Goal: Information Seeking & Learning: Check status

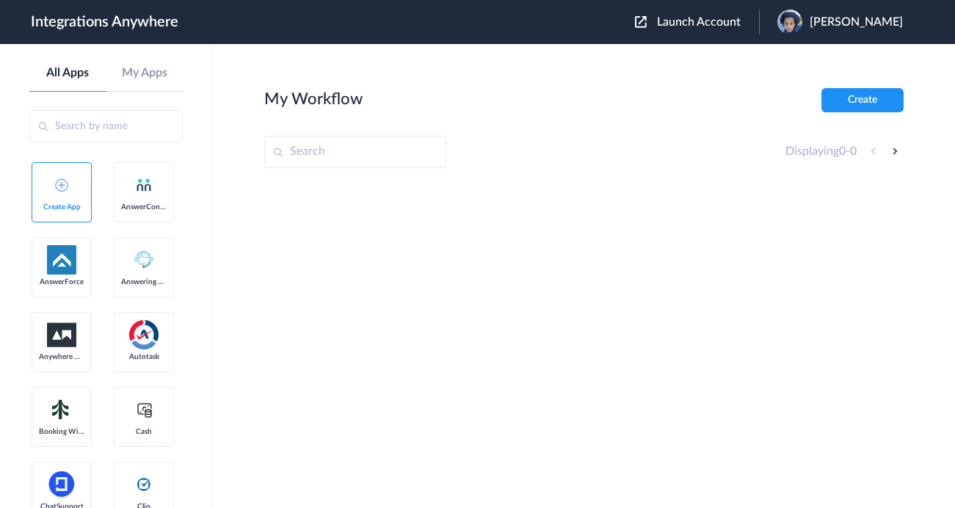
click at [699, 21] on span "Launch Account" at bounding box center [699, 22] width 84 height 12
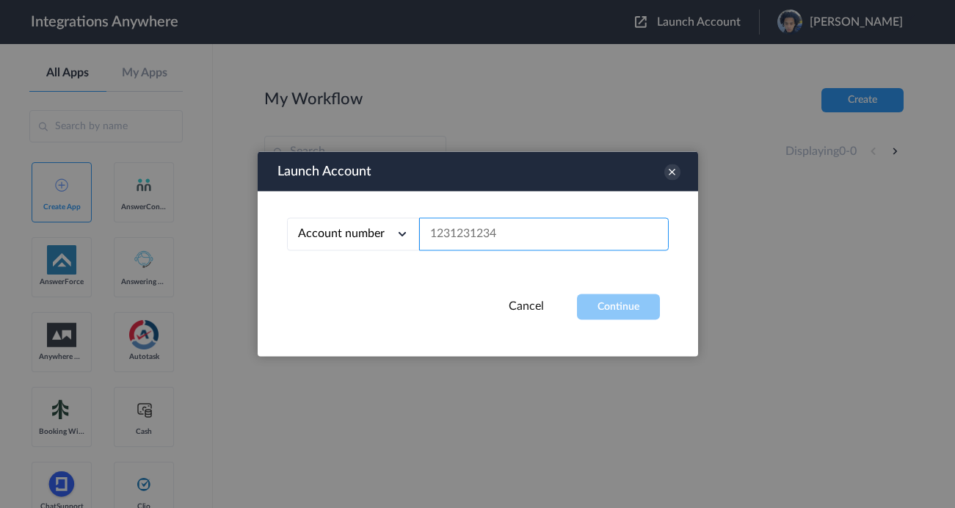
click at [547, 250] on input "text" at bounding box center [543, 234] width 249 height 33
paste input "9804043768"
type input "9804043768"
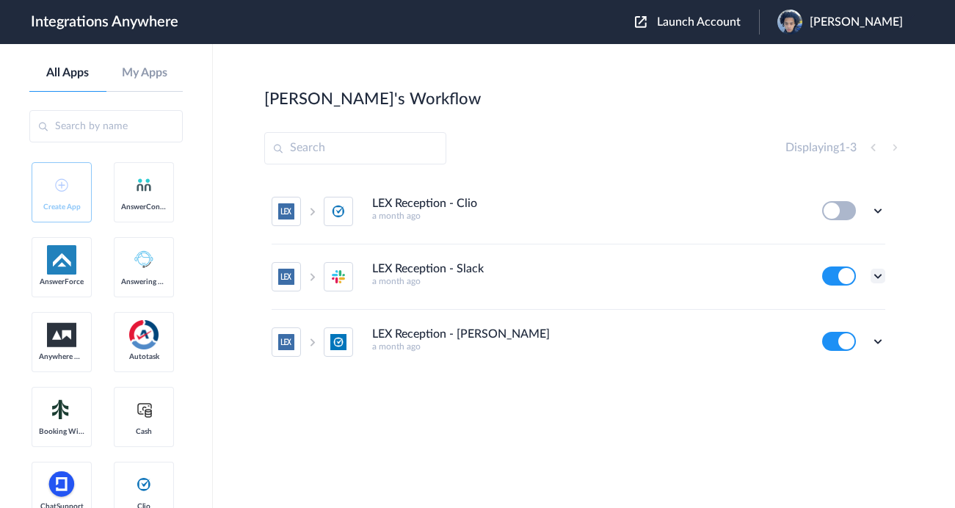
click at [877, 274] on icon at bounding box center [877, 276] width 15 height 15
click at [839, 334] on link "Task history" at bounding box center [836, 337] width 70 height 10
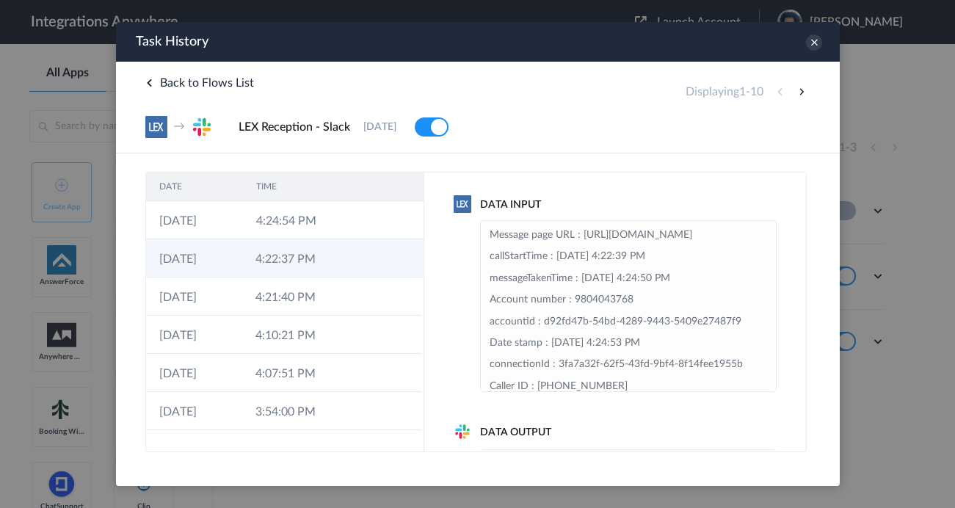
click at [355, 256] on icon at bounding box center [357, 260] width 12 height 12
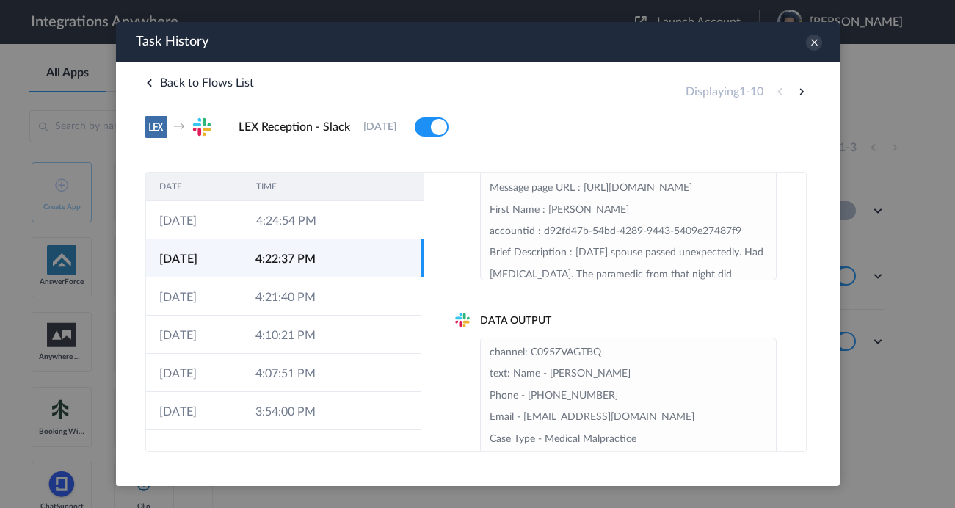
scroll to position [194, 0]
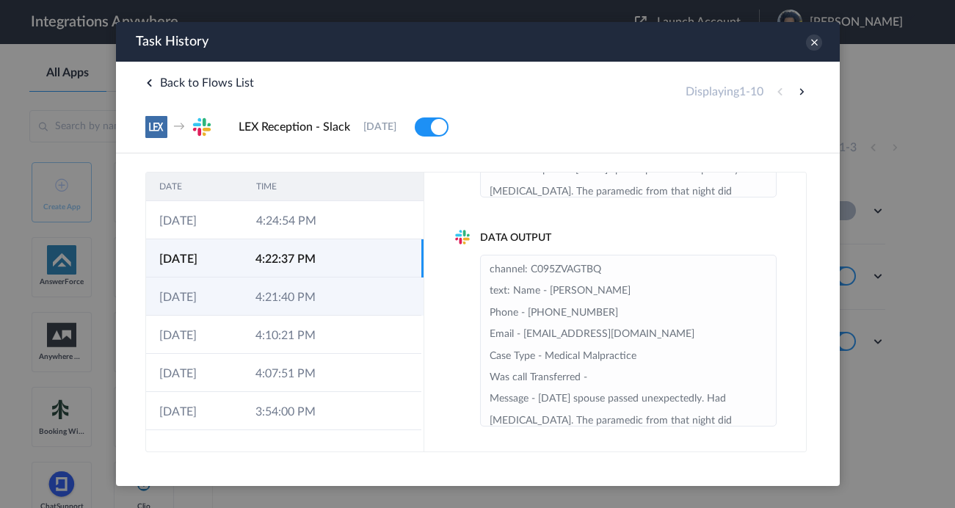
click at [275, 291] on td "4:21:40 PM" at bounding box center [289, 296] width 96 height 38
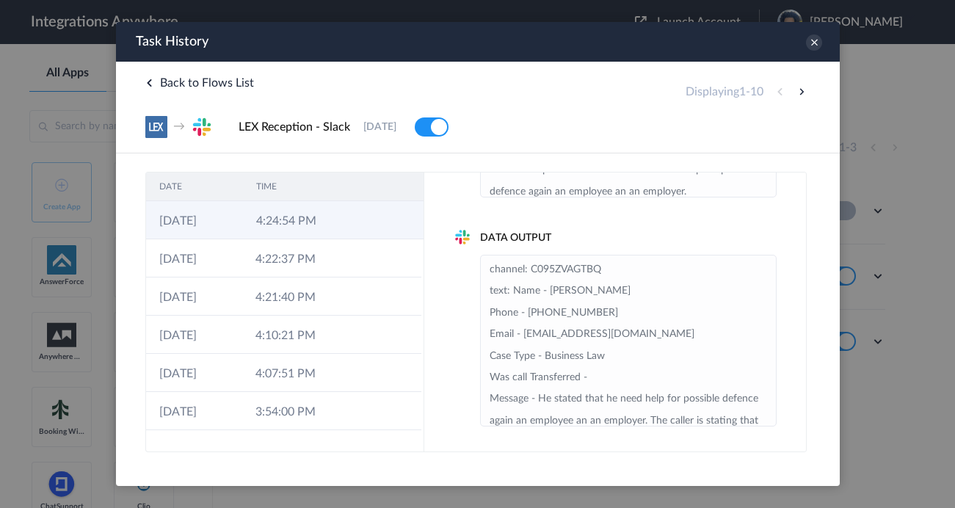
click at [343, 219] on td at bounding box center [354, 220] width 28 height 38
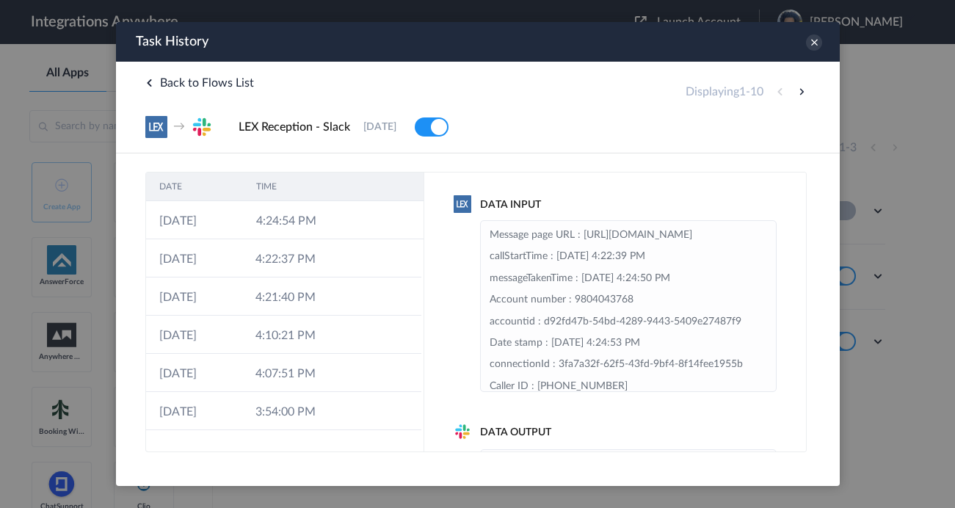
scroll to position [3, 0]
drag, startPoint x: 487, startPoint y: 252, endPoint x: 688, endPoint y: 323, distance: 213.7
click at [688, 323] on ul "Message page URL : [URL][DOMAIN_NAME] callStartTime : [DATE] 4:22:39 PM message…" at bounding box center [627, 306] width 296 height 172
copy li "[URL][DOMAIN_NAME] callStartTime : [DATE] 4:22:39 PM"
click at [671, 296] on li "Message page URL : [URL][DOMAIN_NAME] callStartTime : [DATE] 4:22:39 PM message…" at bounding box center [627, 330] width 277 height 216
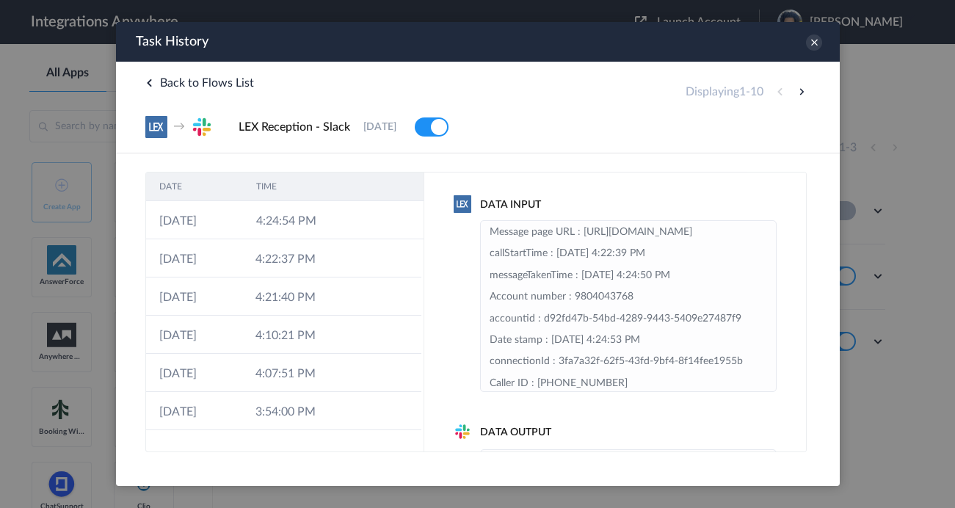
drag, startPoint x: 644, startPoint y: 296, endPoint x: 484, endPoint y: 260, distance: 164.8
click at [484, 260] on ul "Message page URL : [URL][DOMAIN_NAME] callStartTime : [DATE] 4:22:39 PM message…" at bounding box center [627, 306] width 296 height 172
copy li "[URL][DOMAIN_NAME]"
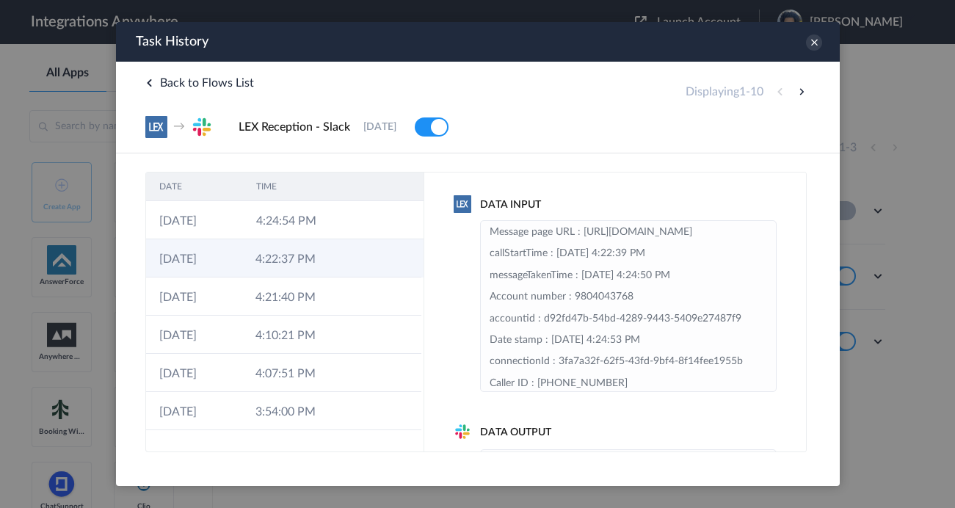
click at [346, 267] on td at bounding box center [352, 258] width 28 height 38
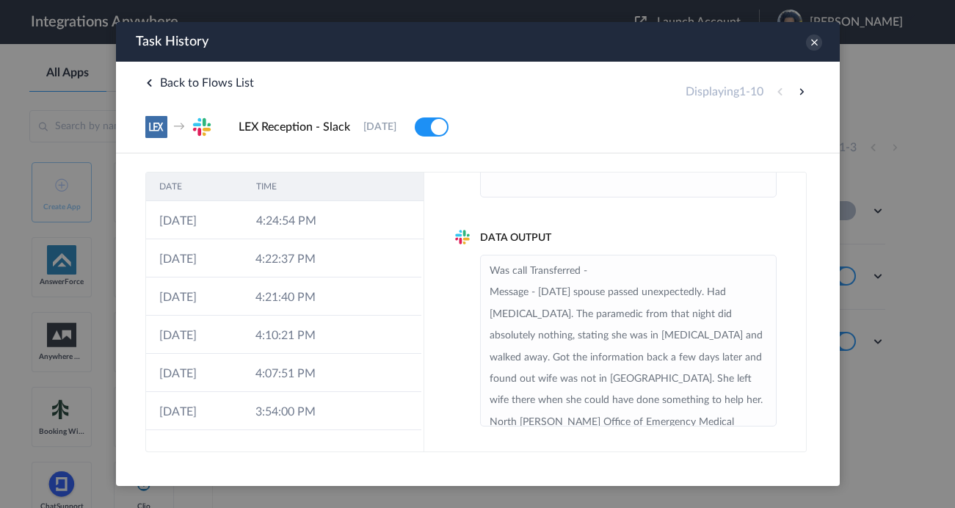
scroll to position [182, 0]
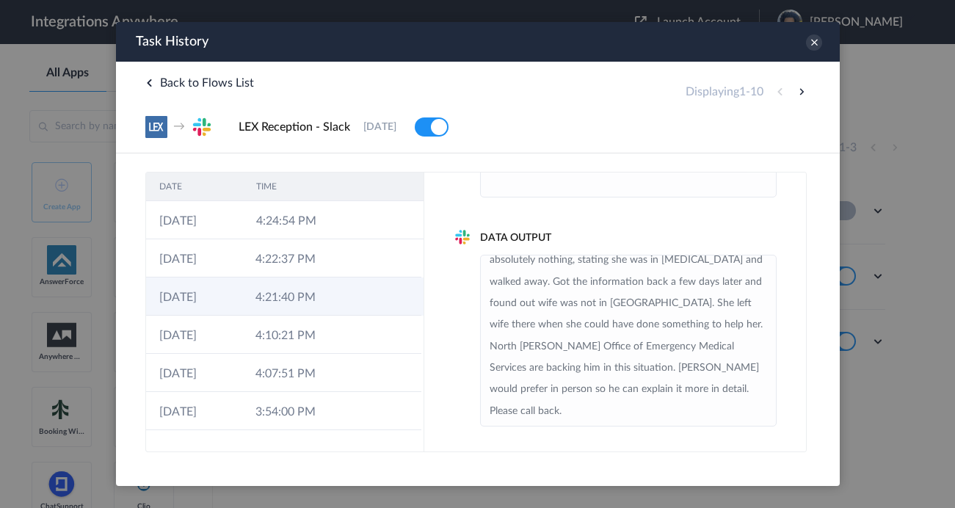
click at [340, 279] on td at bounding box center [352, 296] width 28 height 38
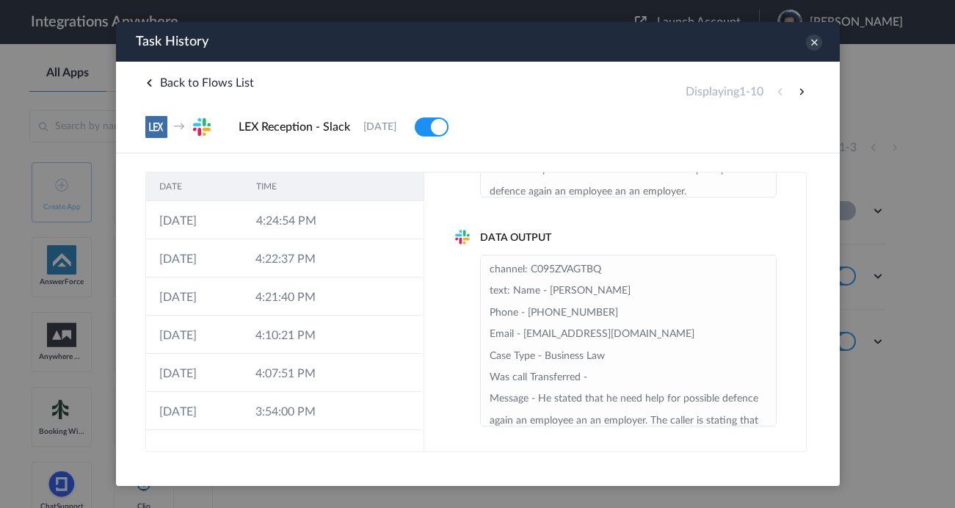
scroll to position [53, 0]
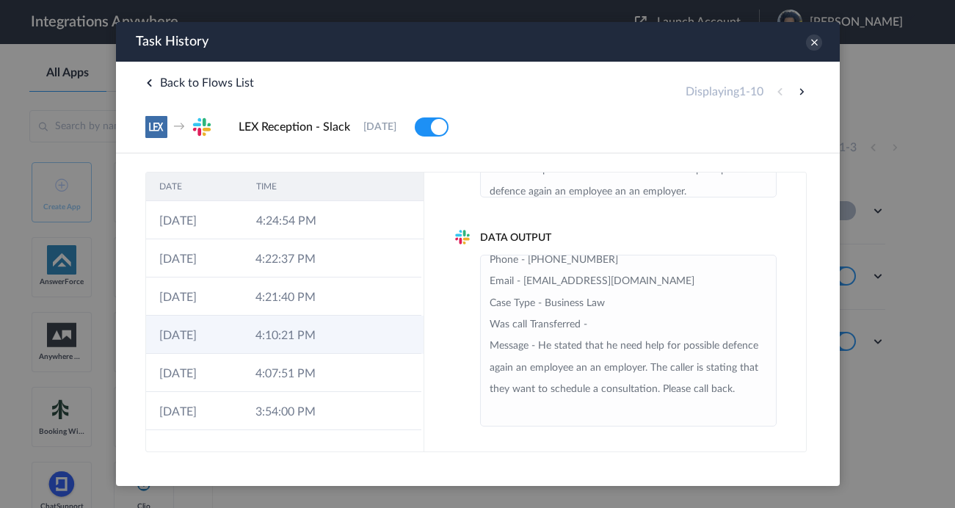
click at [289, 352] on td "4:10:21 PM" at bounding box center [289, 335] width 96 height 38
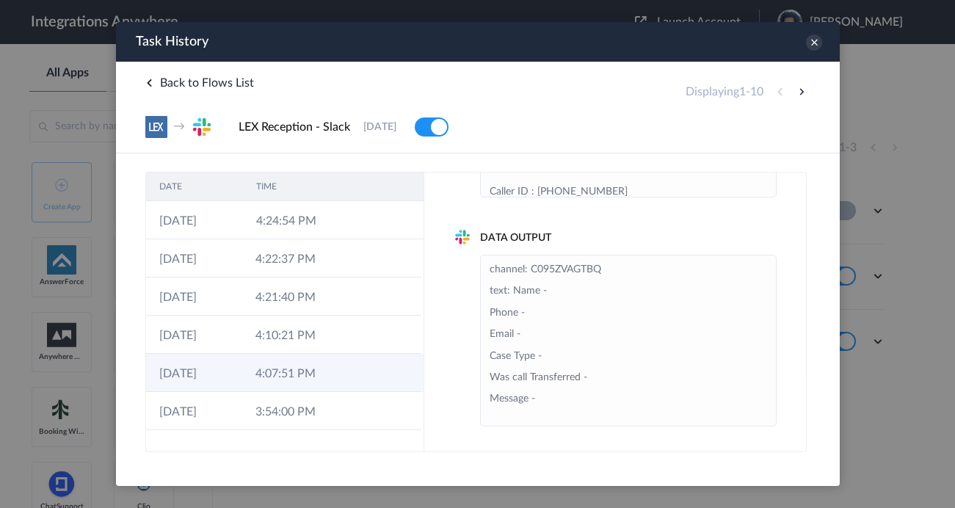
click at [343, 375] on td at bounding box center [352, 373] width 28 height 38
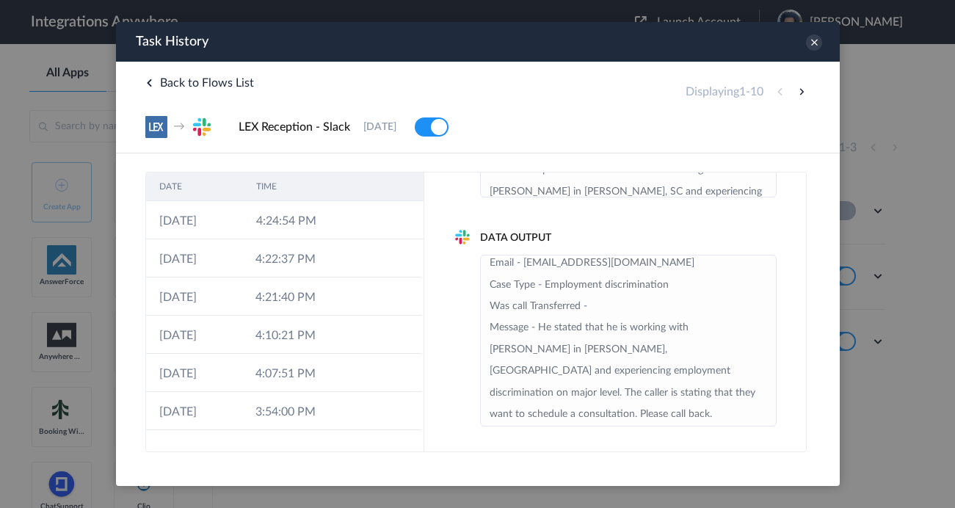
scroll to position [74, 0]
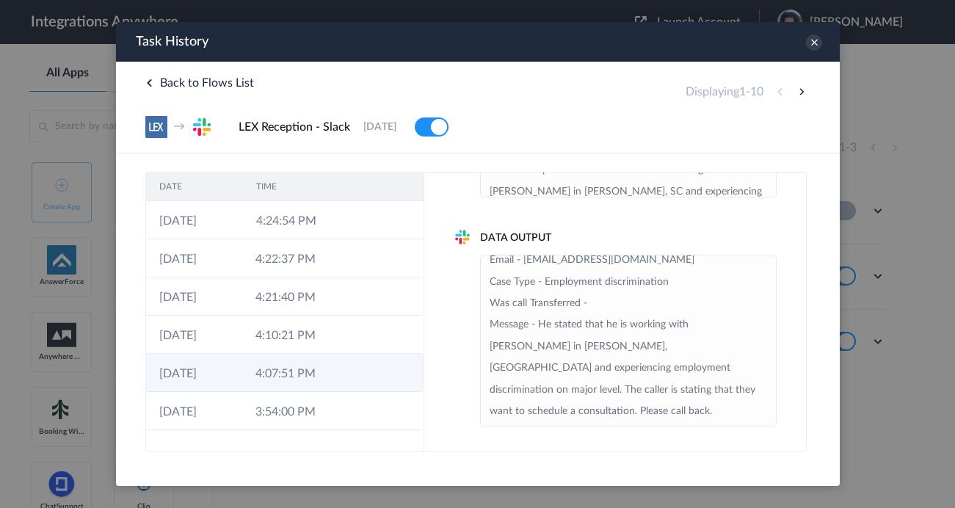
click at [307, 388] on td "4:07:51 PM" at bounding box center [289, 373] width 96 height 38
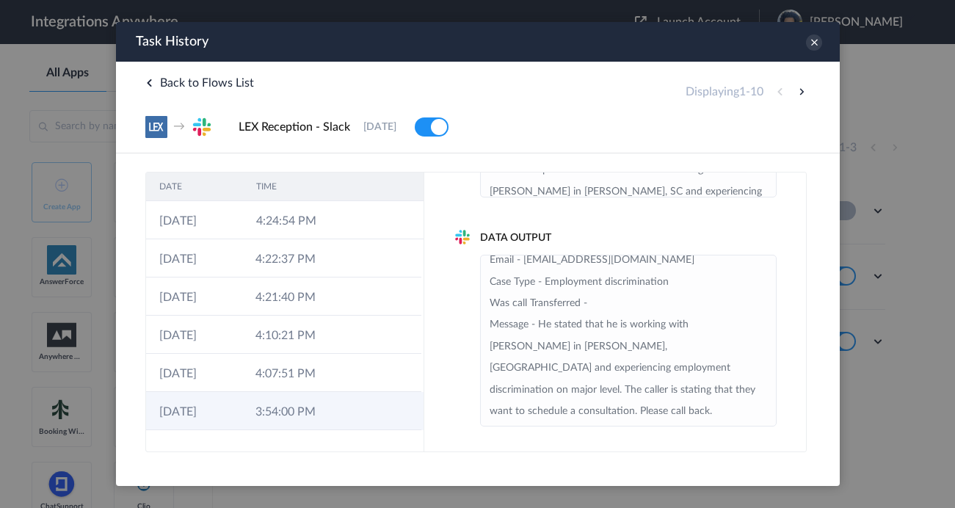
click at [290, 408] on td "3:54:00 PM" at bounding box center [289, 411] width 96 height 38
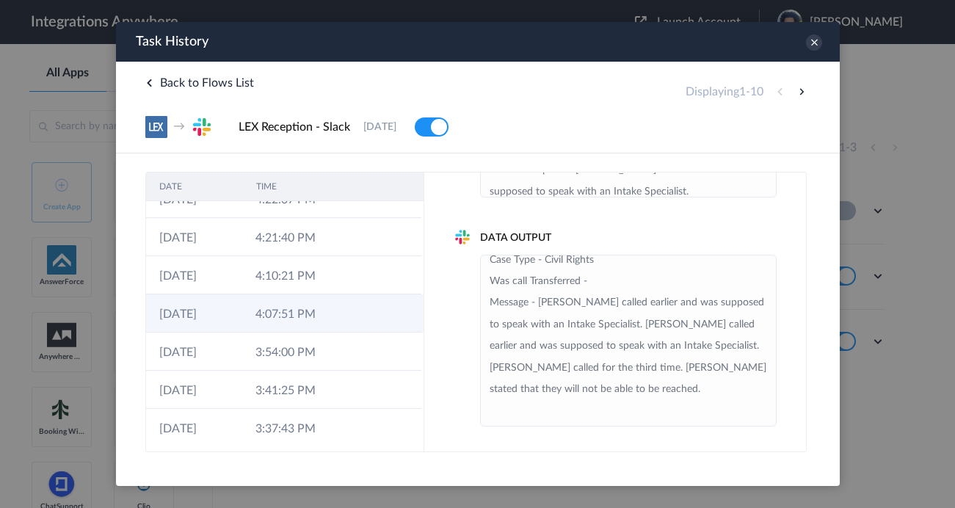
scroll to position [142, 0]
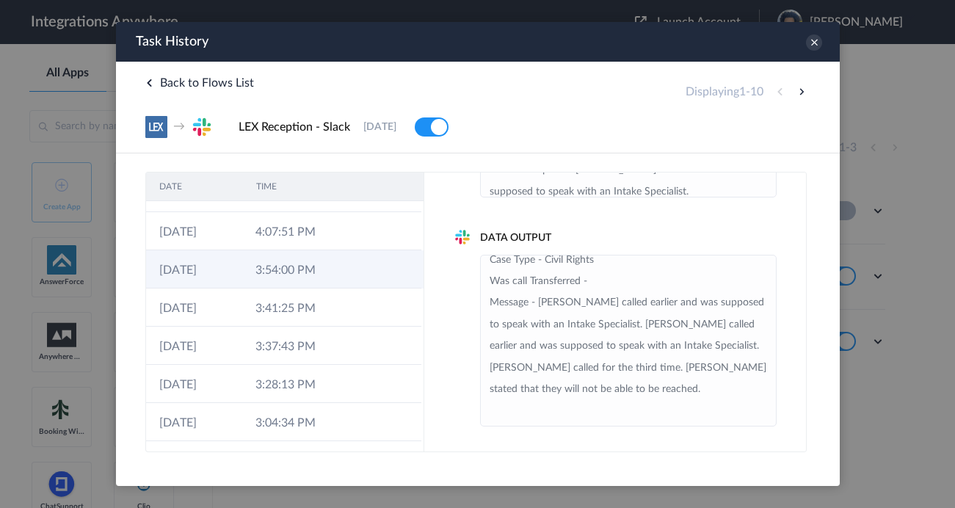
click at [316, 262] on td "3:54:00 PM" at bounding box center [289, 269] width 96 height 38
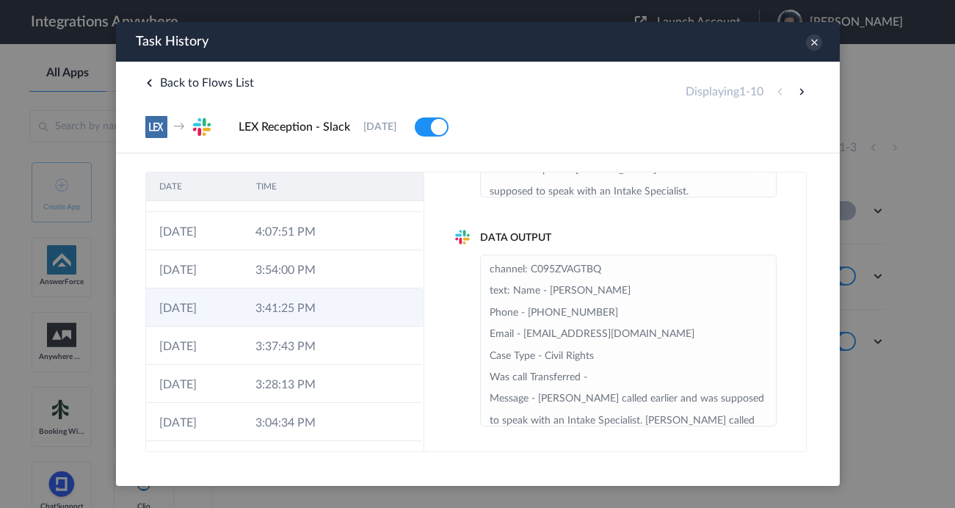
click at [355, 304] on td at bounding box center [352, 307] width 28 height 38
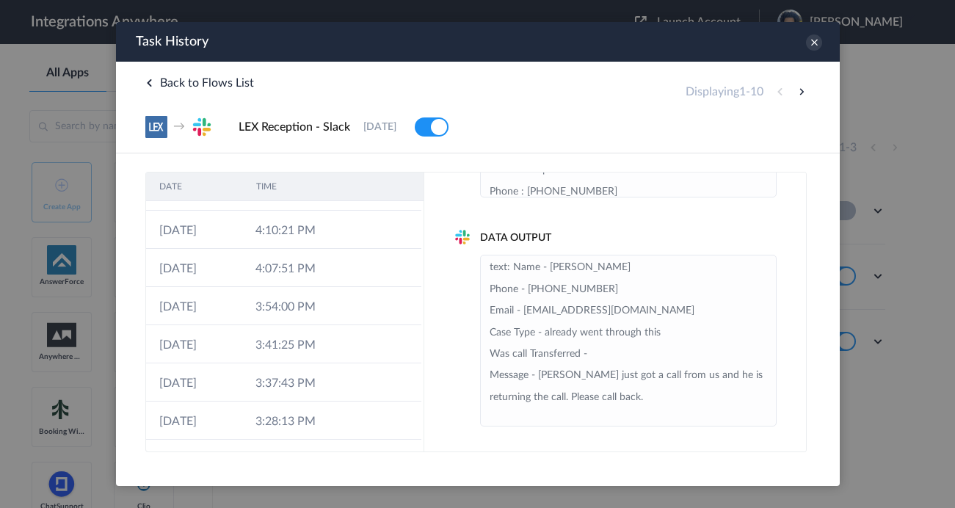
scroll to position [31, 0]
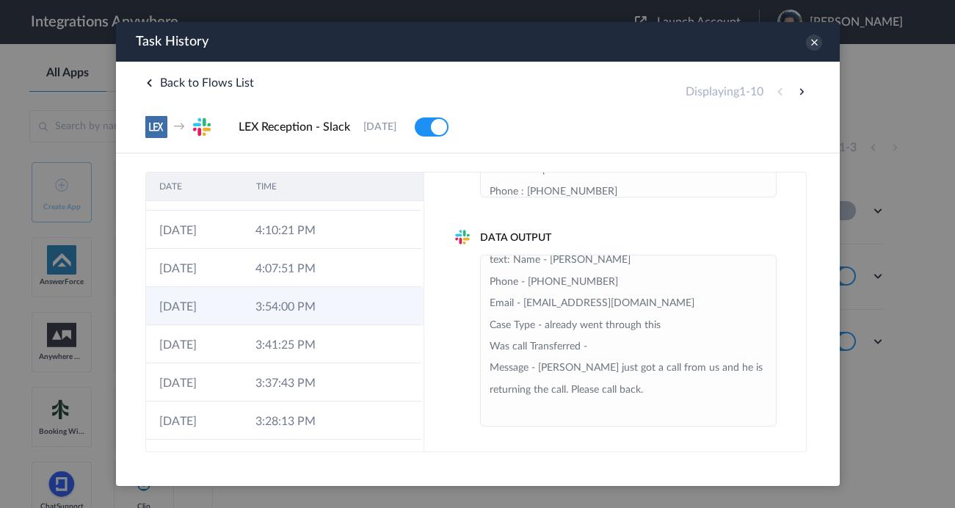
click at [363, 307] on td at bounding box center [352, 306] width 28 height 38
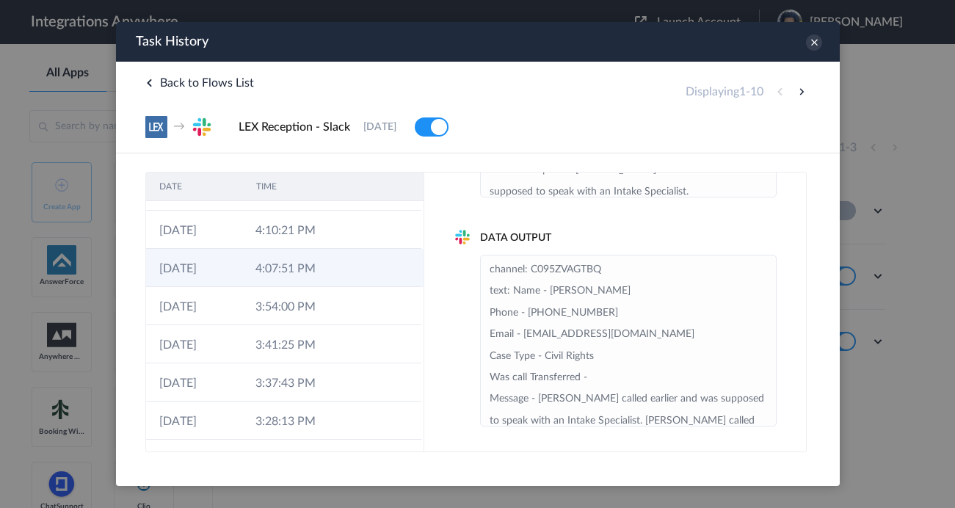
click at [353, 280] on td at bounding box center [352, 268] width 28 height 38
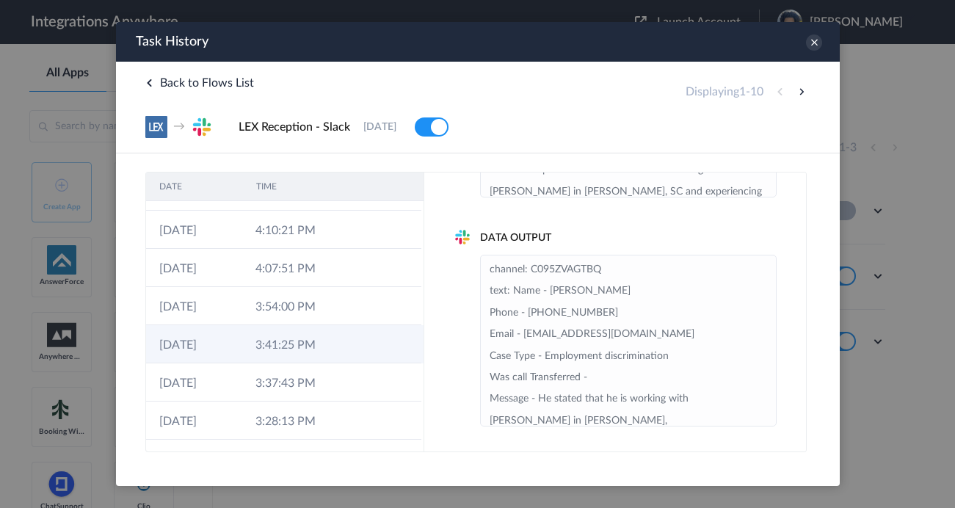
click at [341, 338] on td at bounding box center [352, 344] width 28 height 38
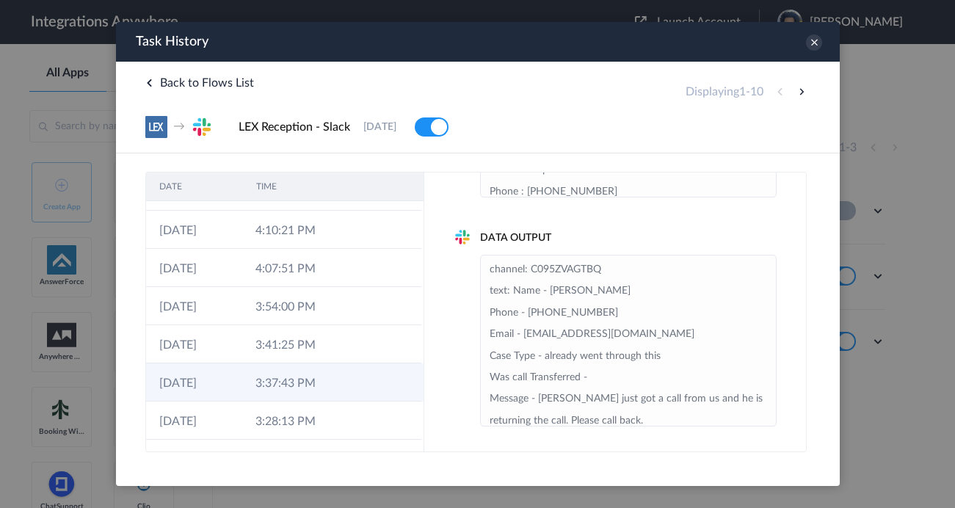
click at [333, 372] on td "3:37:43 PM" at bounding box center [289, 382] width 96 height 38
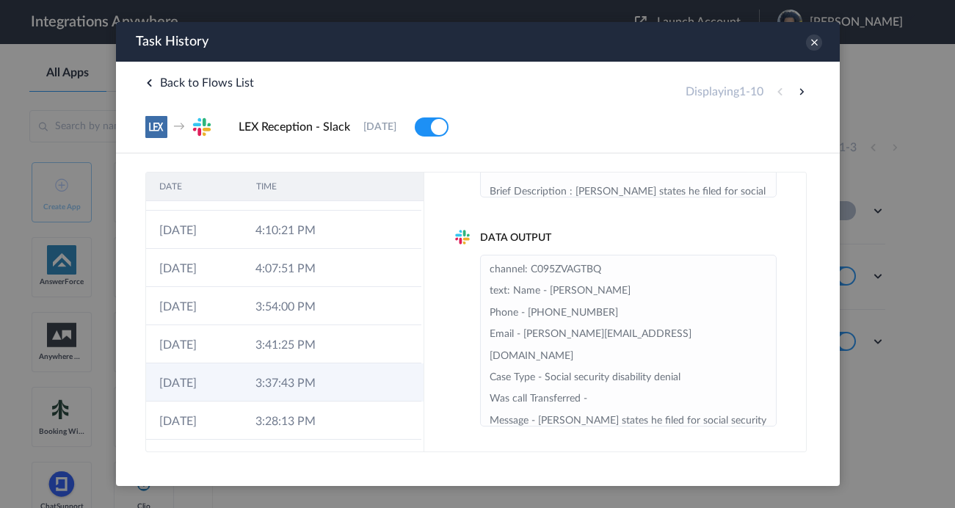
click at [327, 390] on td "3:37:43 PM" at bounding box center [289, 382] width 96 height 38
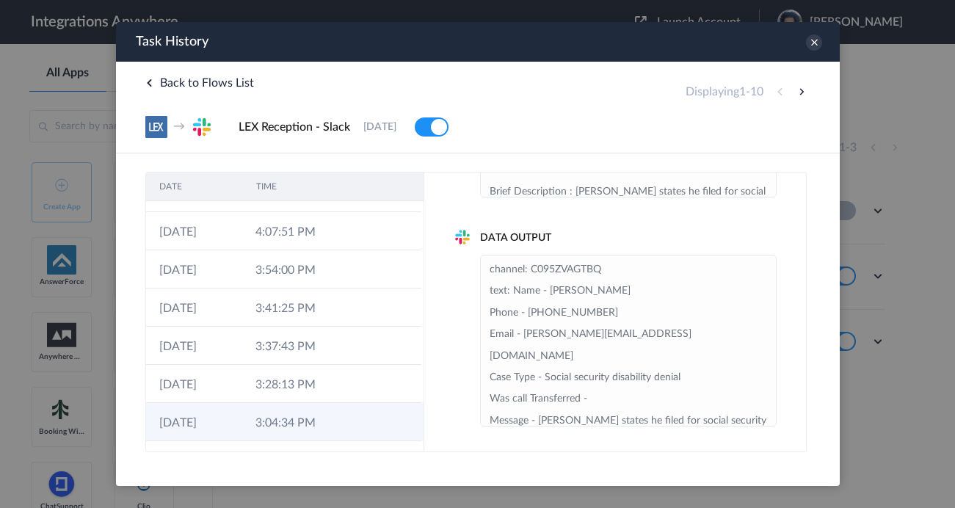
click at [258, 408] on td "3:04:34 PM" at bounding box center [289, 422] width 96 height 38
click at [258, 416] on td "3:04:34 PM" at bounding box center [289, 422] width 96 height 38
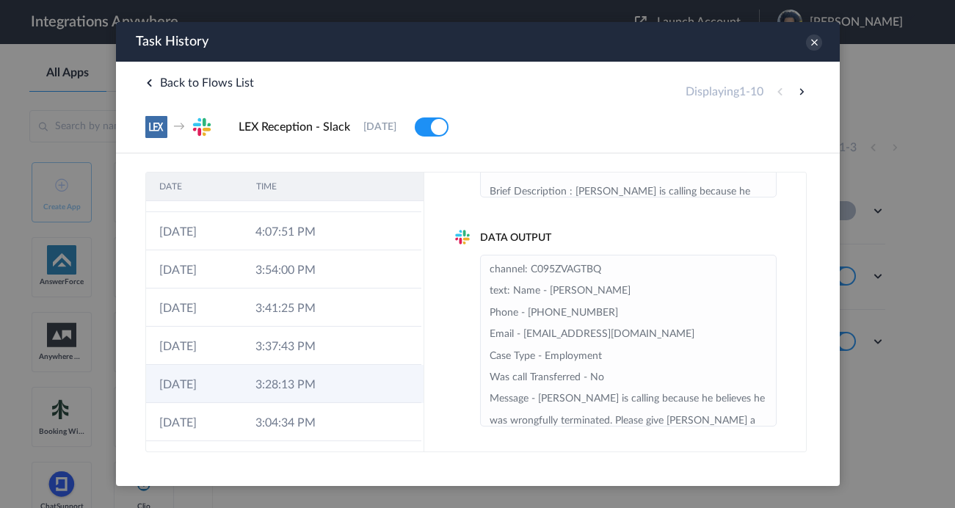
click at [287, 375] on td "3:28:13 PM" at bounding box center [289, 384] width 96 height 38
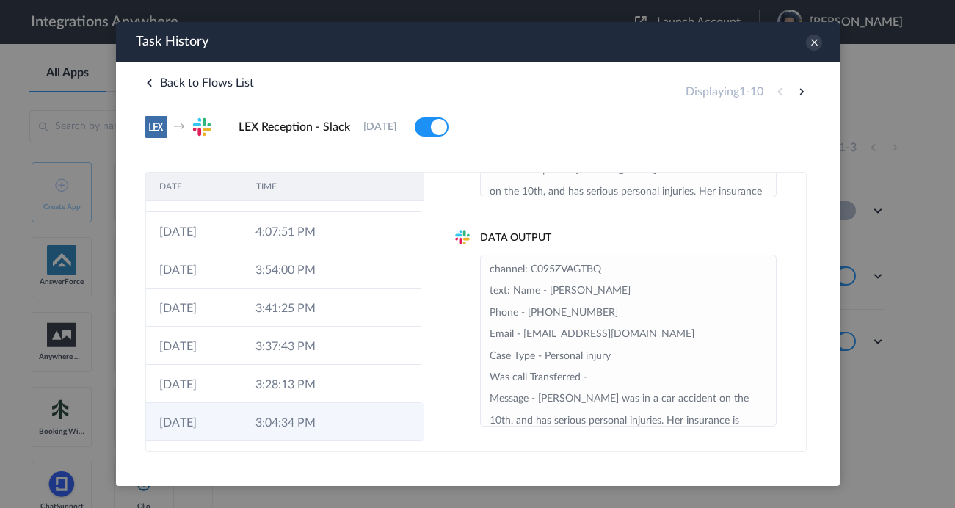
click at [291, 414] on td "3:04:34 PM" at bounding box center [289, 422] width 96 height 38
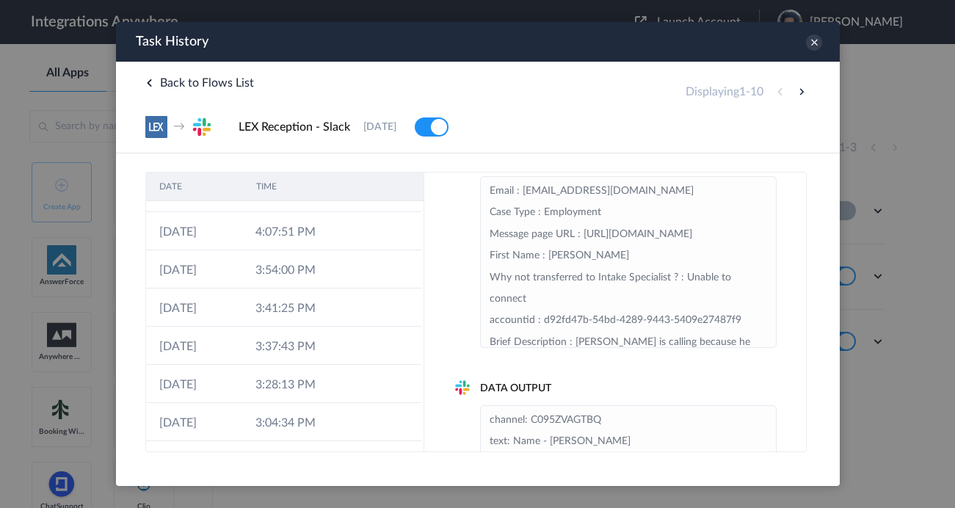
scroll to position [8, 0]
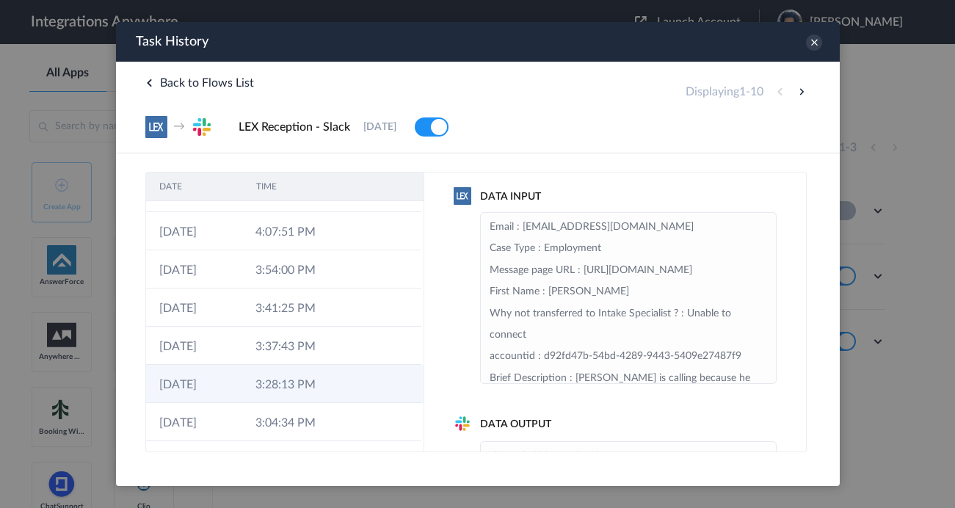
click at [326, 390] on td "3:28:13 PM" at bounding box center [289, 384] width 96 height 38
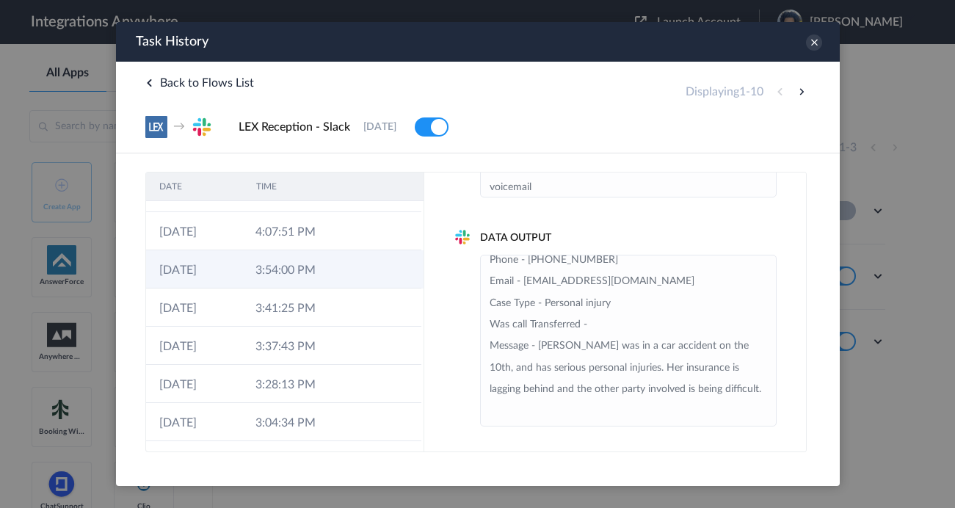
scroll to position [0, 0]
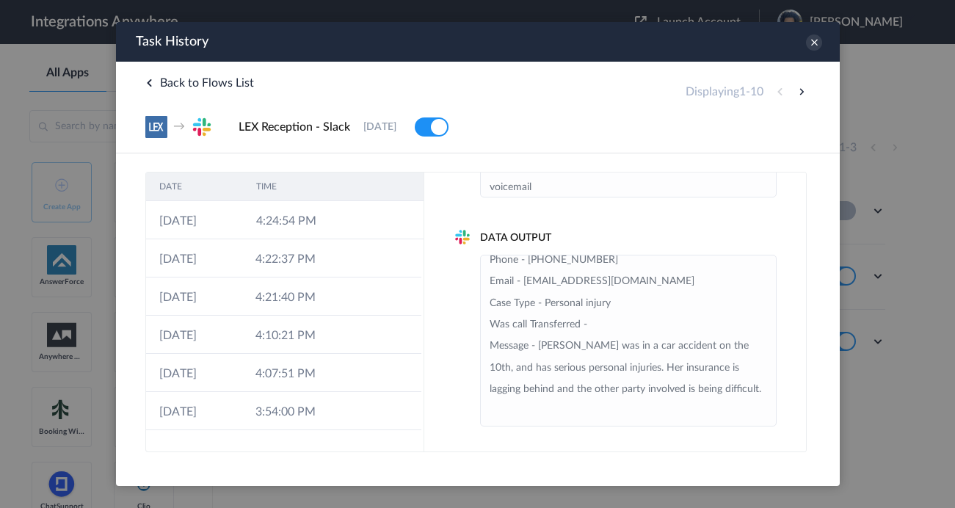
drag, startPoint x: 537, startPoint y: 48, endPoint x: 537, endPoint y: 35, distance: 13.2
click at [537, 35] on div "Task History" at bounding box center [477, 42] width 724 height 40
click at [583, 332] on li "channel: C095ZVAGTBQ text: Name - [PERSON_NAME] Phone - [PHONE_NUMBER] Email - …" at bounding box center [627, 314] width 277 height 216
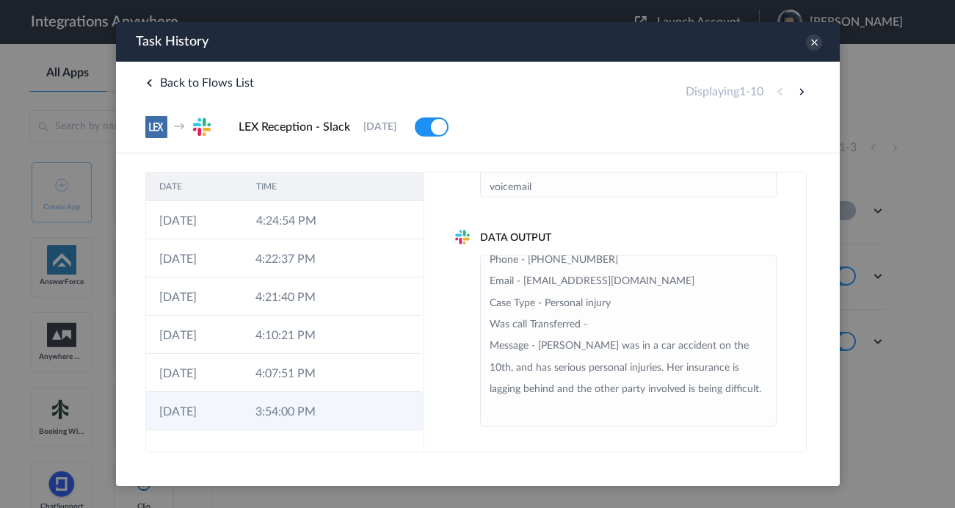
click at [283, 412] on td "3:54:00 PM" at bounding box center [289, 411] width 96 height 38
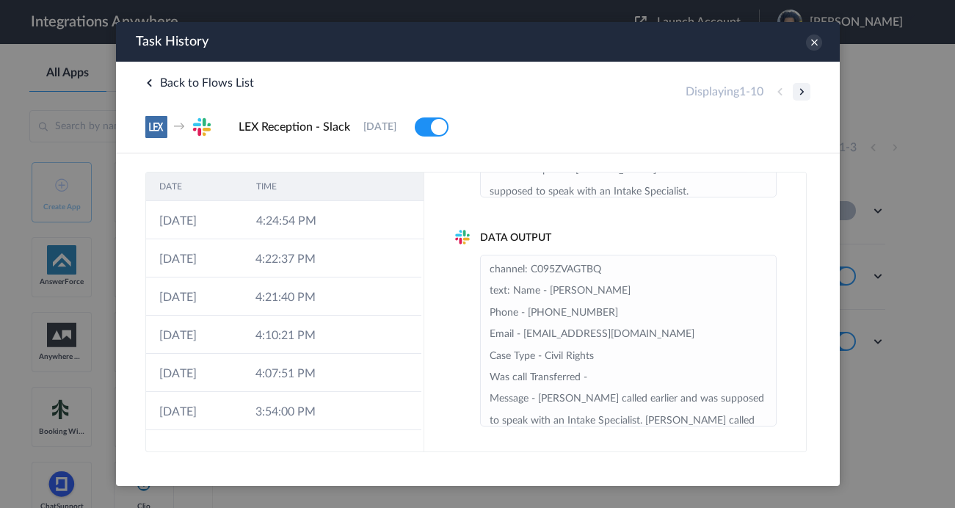
click at [808, 84] on button at bounding box center [801, 92] width 18 height 18
click at [795, 91] on button at bounding box center [801, 92] width 18 height 18
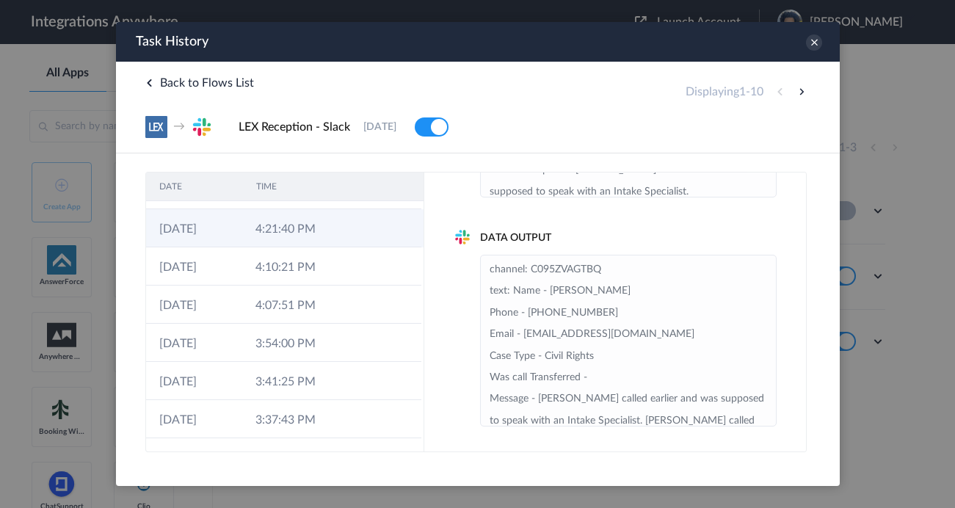
scroll to position [142, 0]
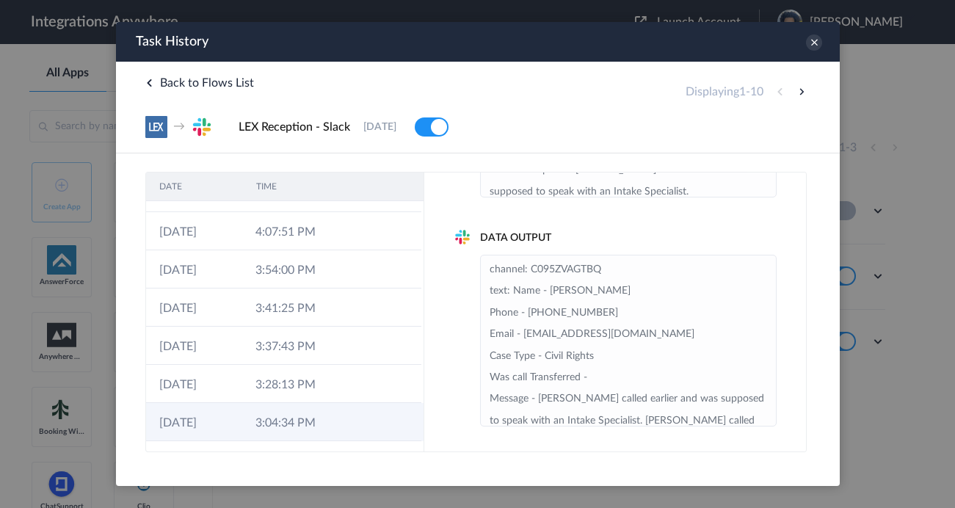
click at [300, 410] on td "3:04:34 PM" at bounding box center [289, 422] width 96 height 38
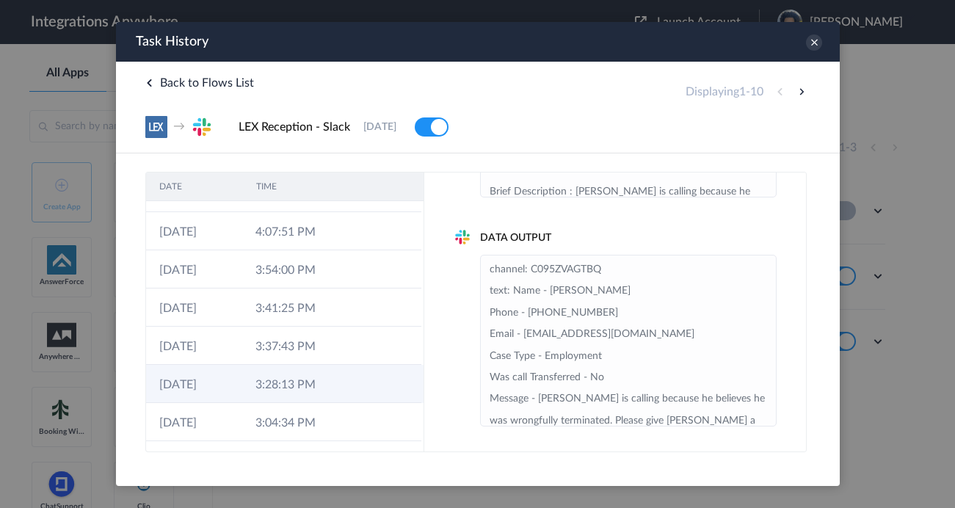
click at [328, 383] on td "3:28:13 PM" at bounding box center [289, 384] width 96 height 38
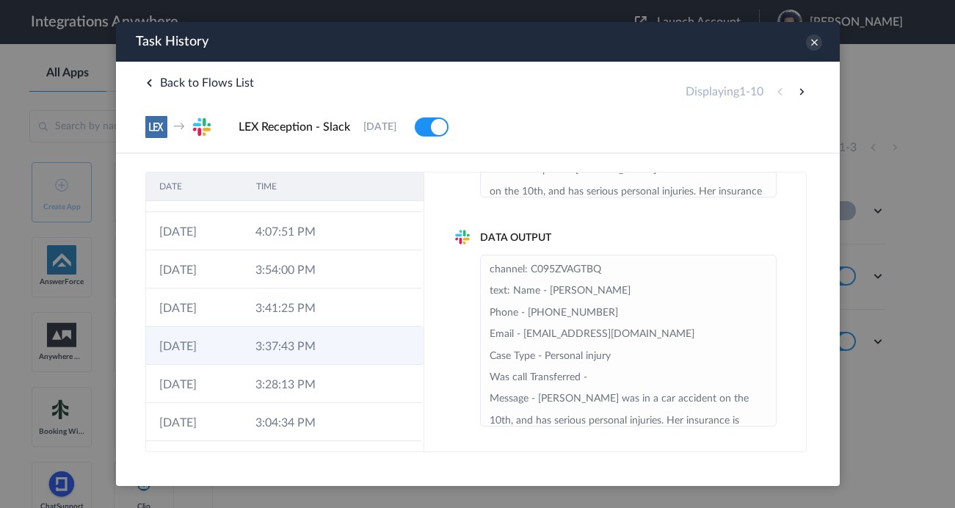
click at [321, 346] on td "3:37:43 PM" at bounding box center [289, 346] width 96 height 38
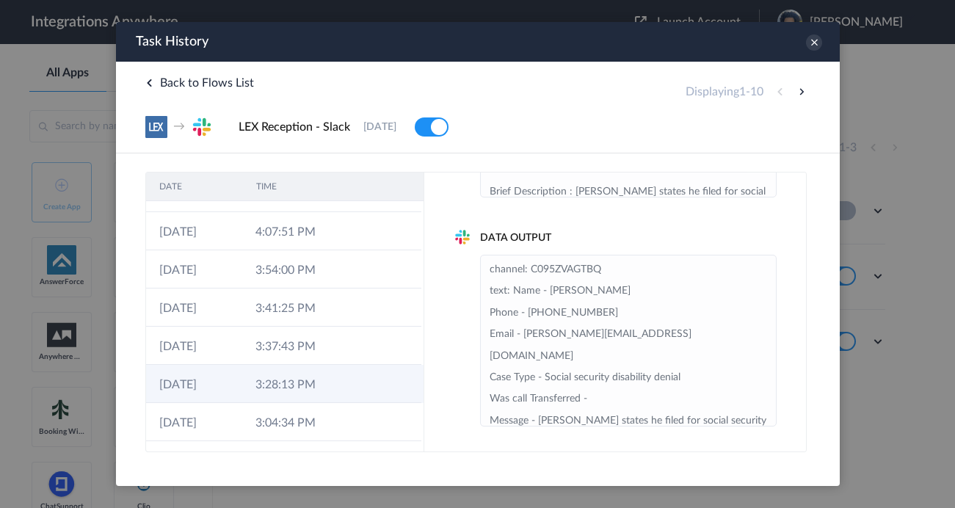
click at [307, 385] on td "3:28:13 PM" at bounding box center [289, 384] width 96 height 38
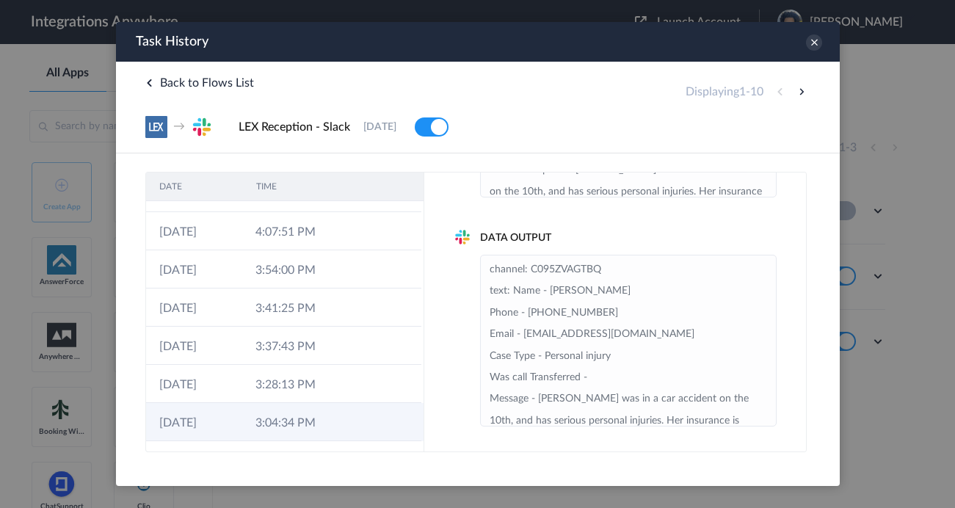
click at [298, 418] on td "3:04:34 PM" at bounding box center [289, 422] width 96 height 38
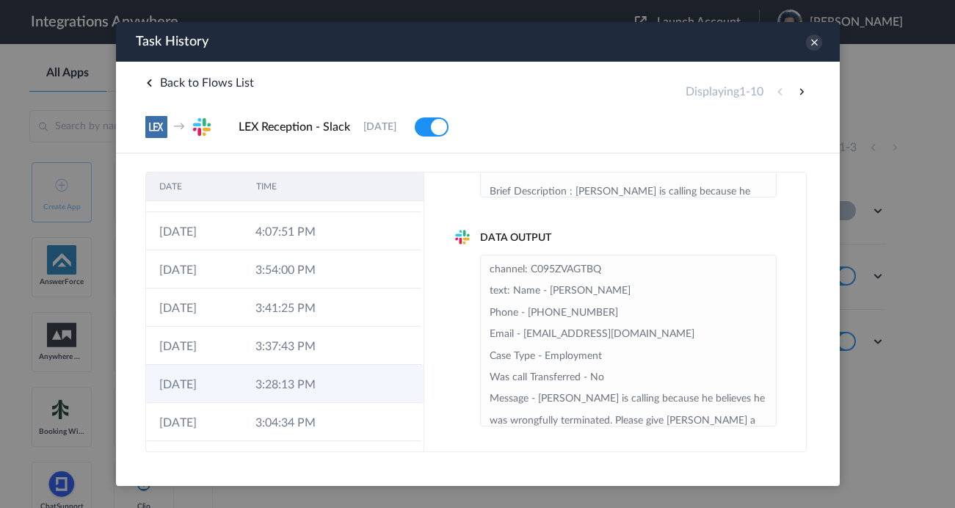
click at [315, 373] on td "3:28:13 PM" at bounding box center [289, 384] width 96 height 38
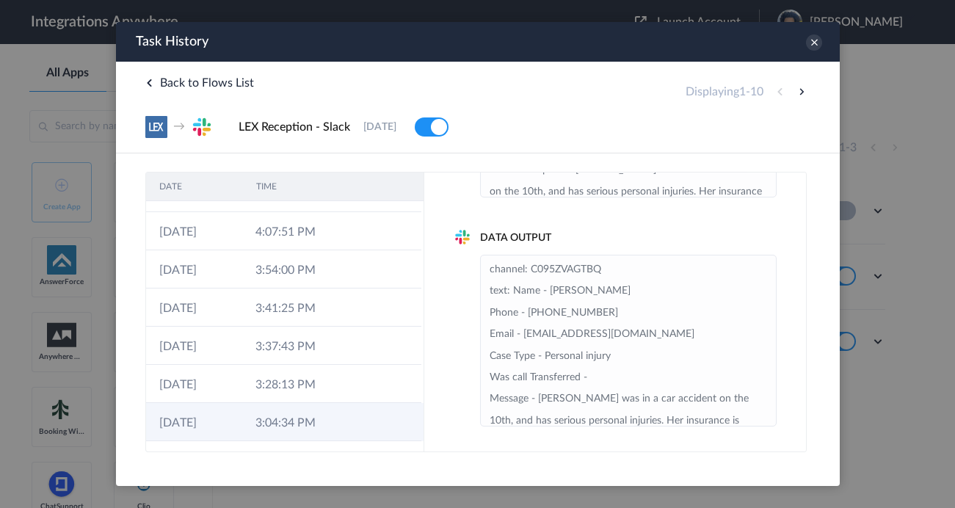
click at [292, 409] on td "3:04:34 PM" at bounding box center [289, 422] width 96 height 38
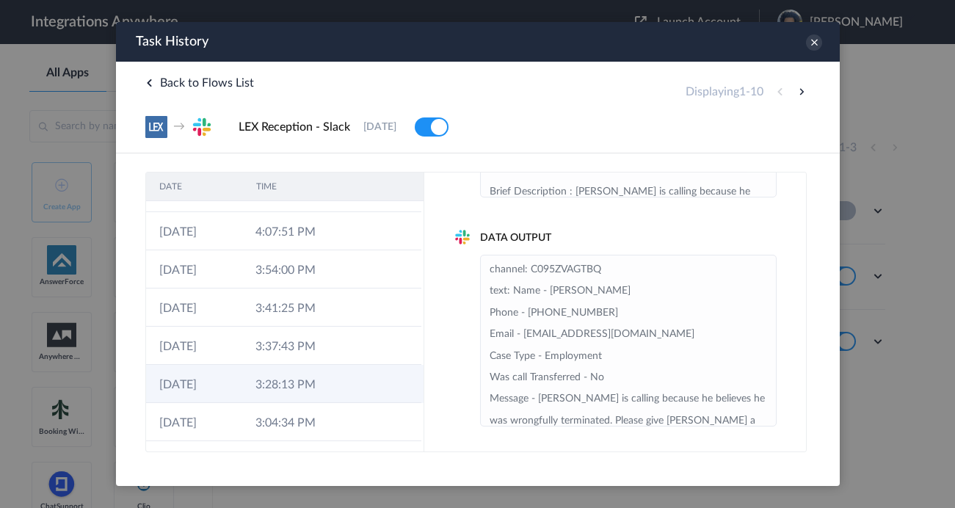
click at [299, 385] on td "3:28:13 PM" at bounding box center [289, 384] width 96 height 38
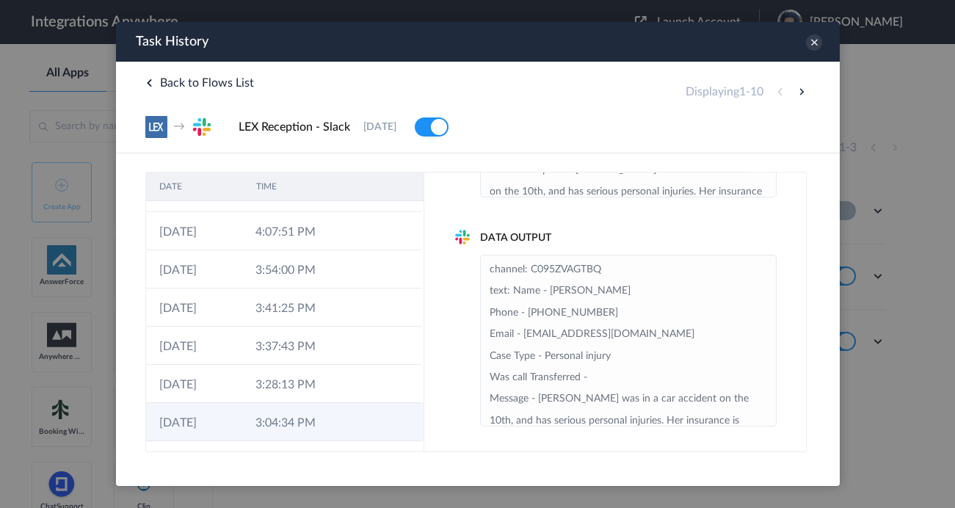
click at [291, 415] on td "3:04:34 PM" at bounding box center [289, 422] width 96 height 38
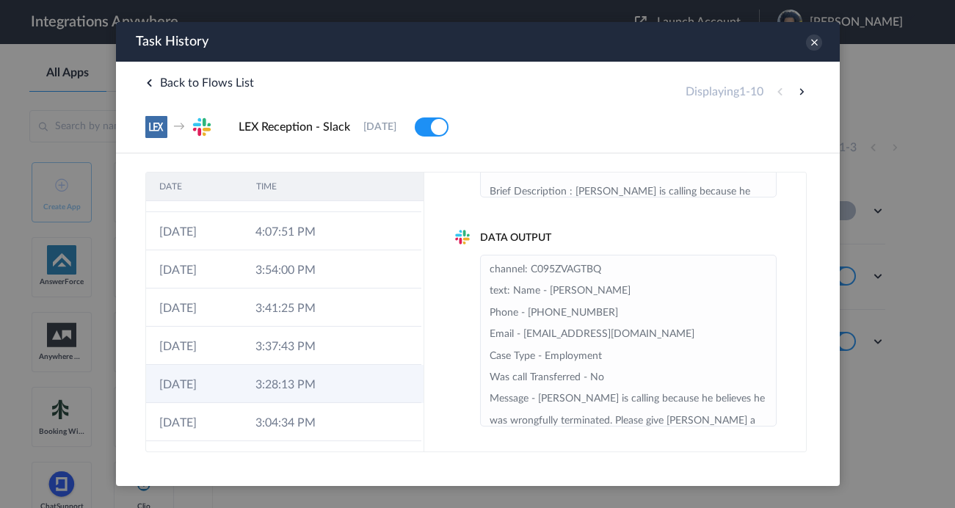
click at [302, 390] on td "3:28:13 PM" at bounding box center [289, 384] width 96 height 38
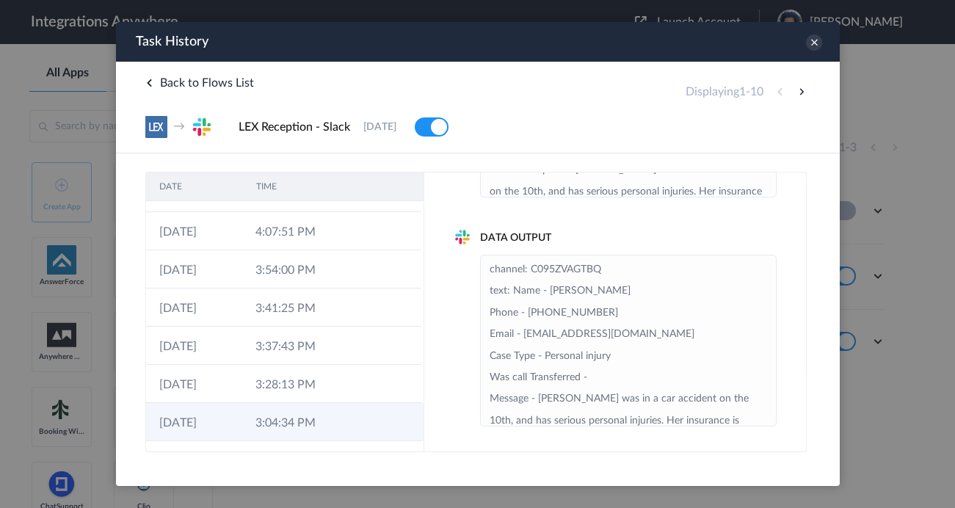
click at [294, 420] on td "3:04:34 PM" at bounding box center [289, 422] width 96 height 38
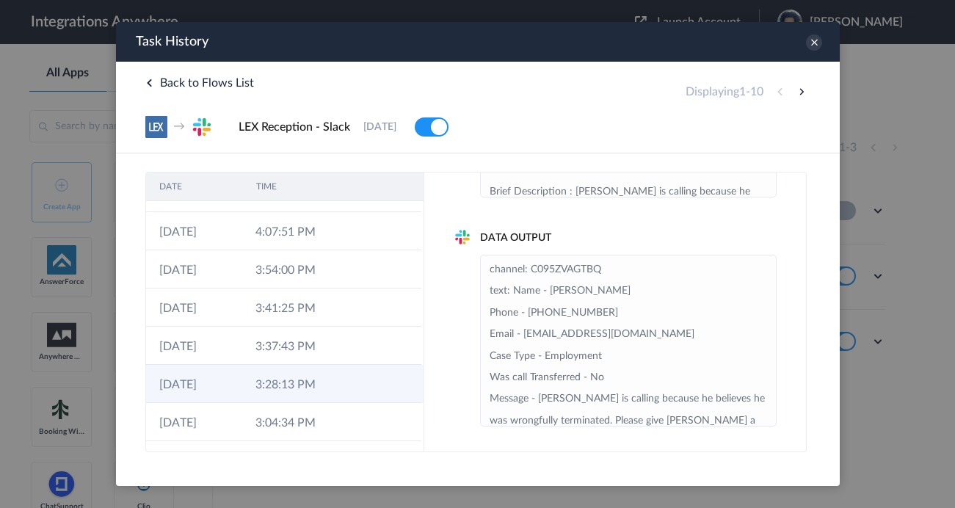
click at [307, 382] on td "3:28:13 PM" at bounding box center [289, 384] width 96 height 38
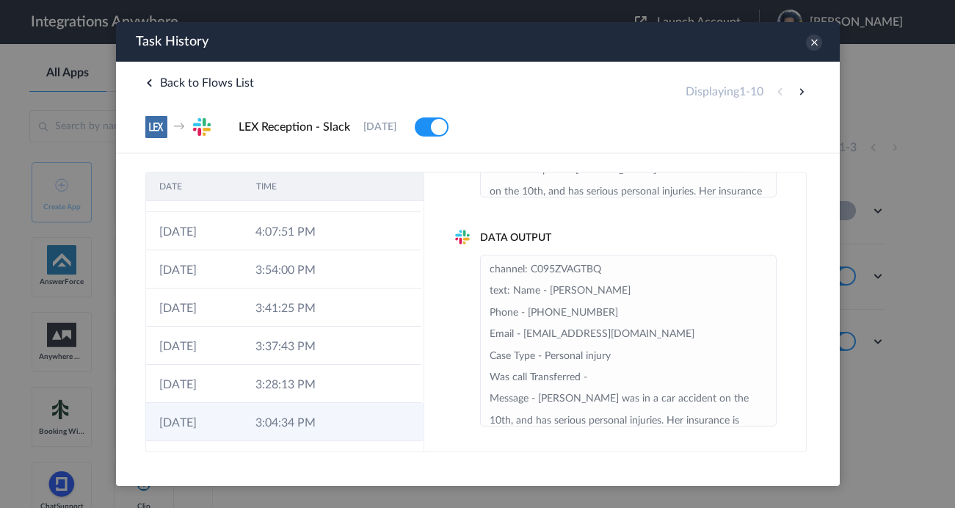
click at [296, 409] on td "3:04:34 PM" at bounding box center [289, 422] width 96 height 38
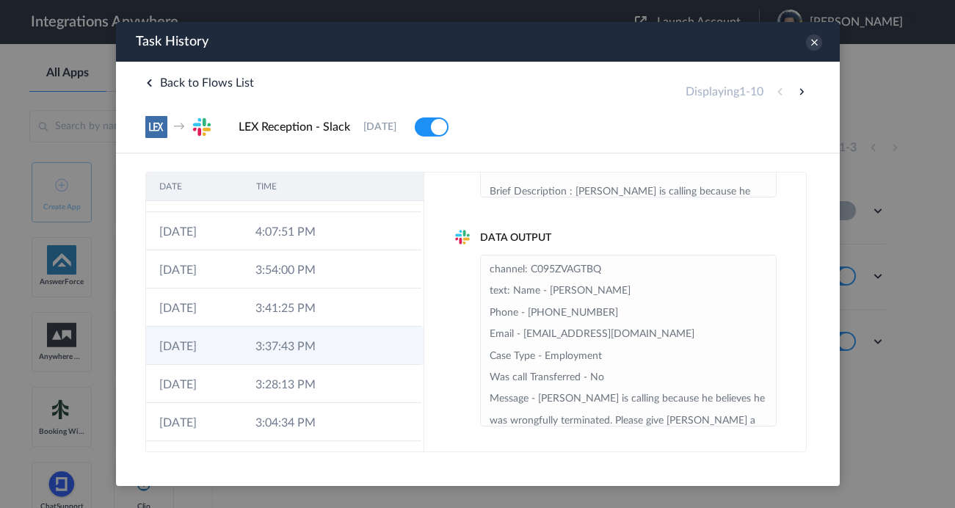
click at [306, 364] on td "3:37:43 PM" at bounding box center [289, 346] width 96 height 38
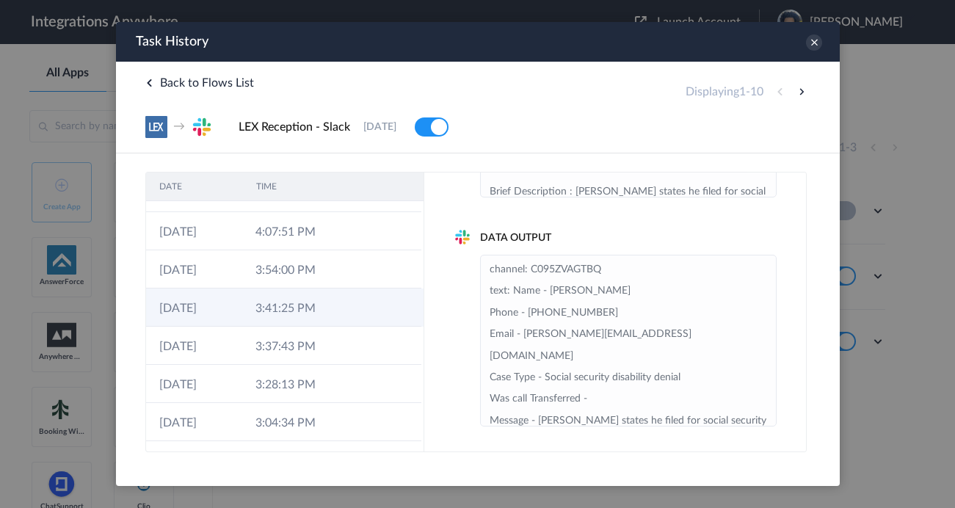
click at [333, 296] on td "3:41:25 PM" at bounding box center [289, 307] width 96 height 38
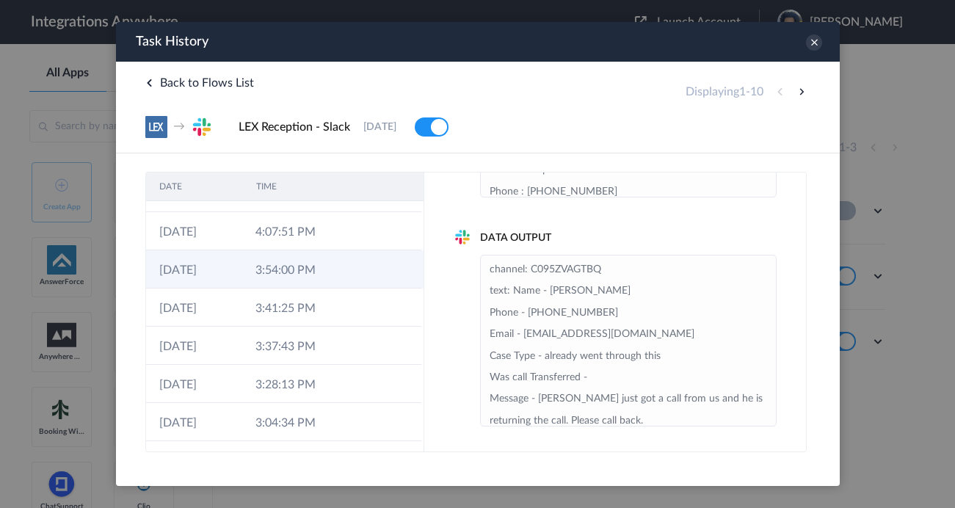
click at [321, 254] on td "3:54:00 PM" at bounding box center [289, 269] width 96 height 38
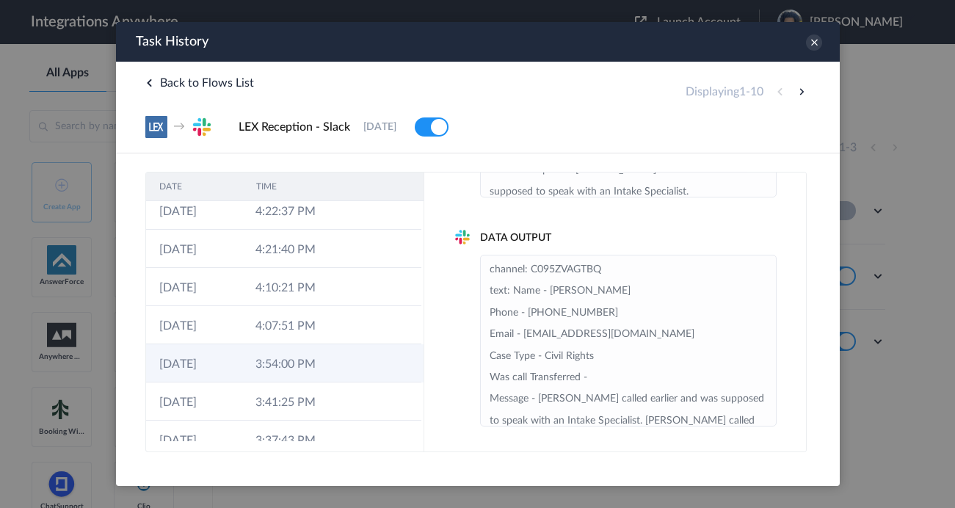
scroll to position [23, 0]
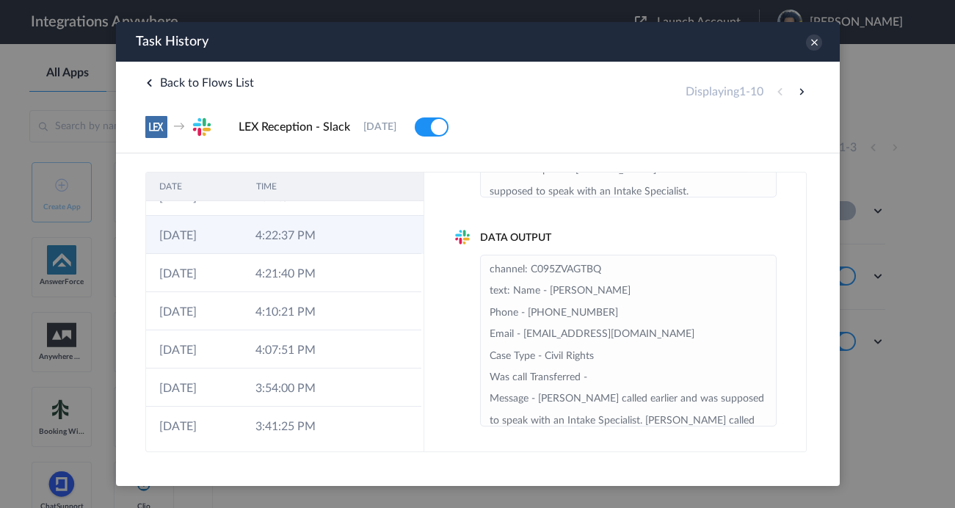
click at [314, 247] on td "4:22:37 PM" at bounding box center [289, 235] width 96 height 38
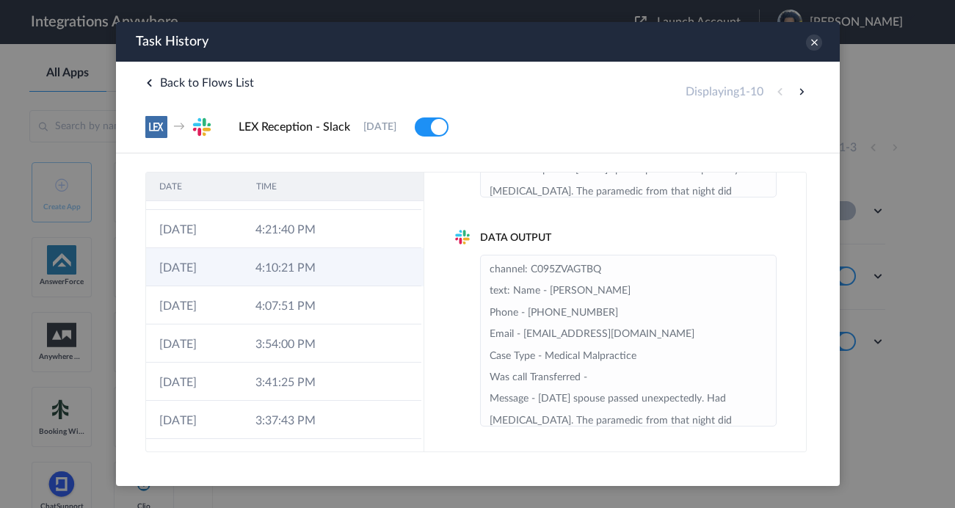
scroll to position [142, 0]
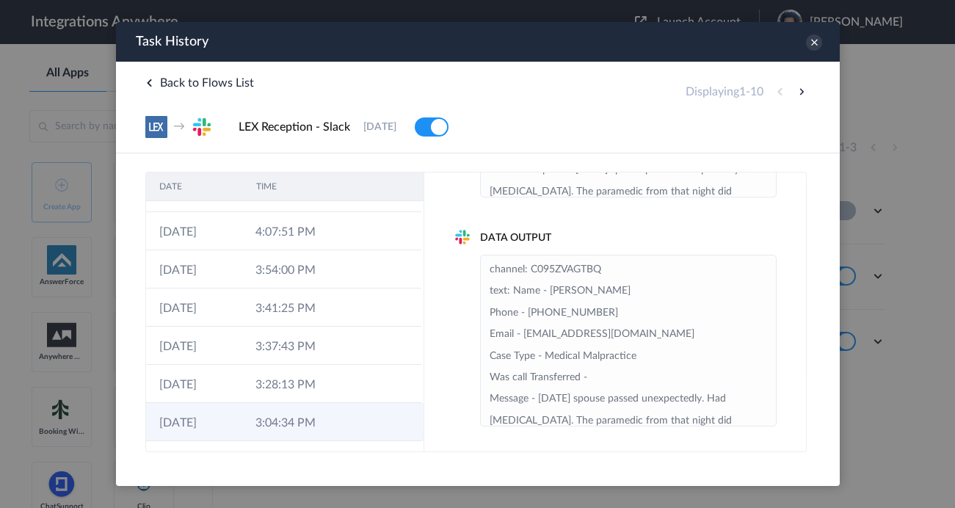
click at [280, 409] on td "3:04:34 PM" at bounding box center [289, 422] width 96 height 38
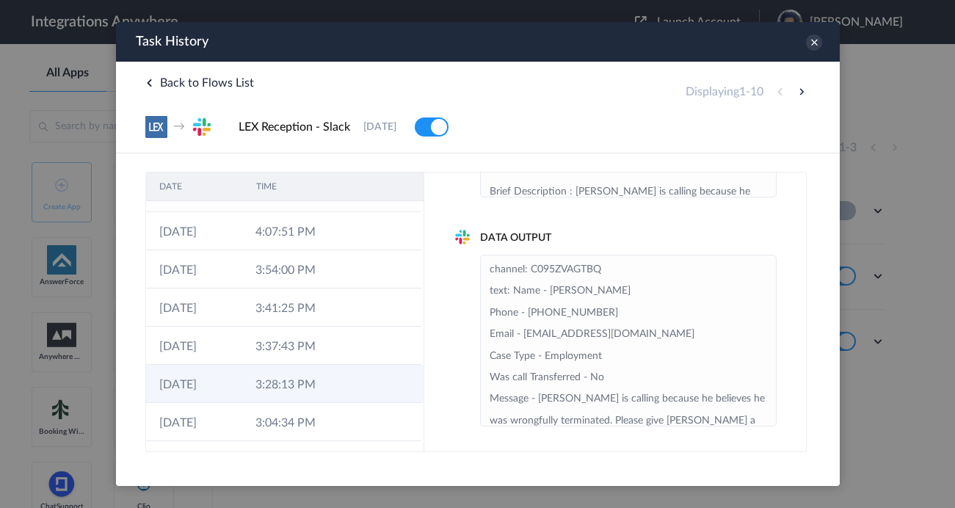
click at [324, 367] on td "3:28:13 PM" at bounding box center [289, 384] width 96 height 38
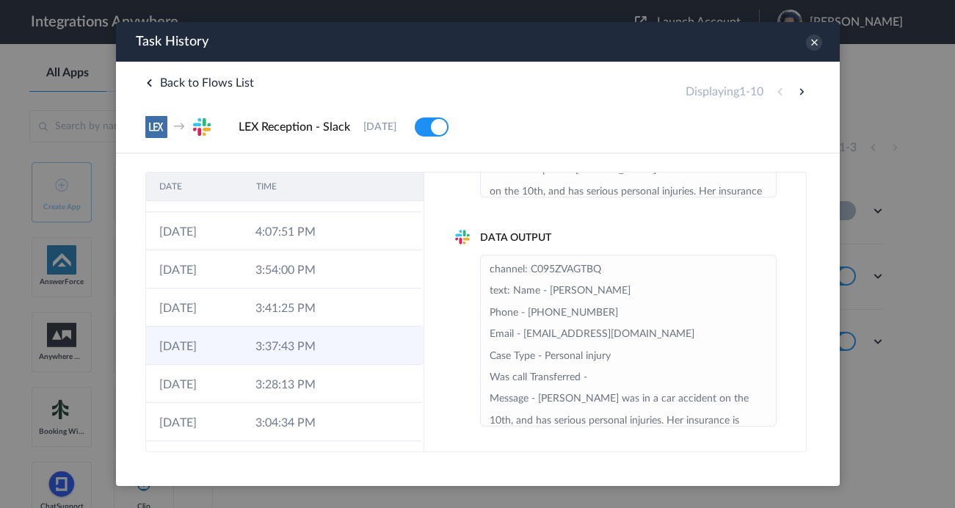
click at [329, 350] on td "3:37:43 PM" at bounding box center [289, 346] width 96 height 38
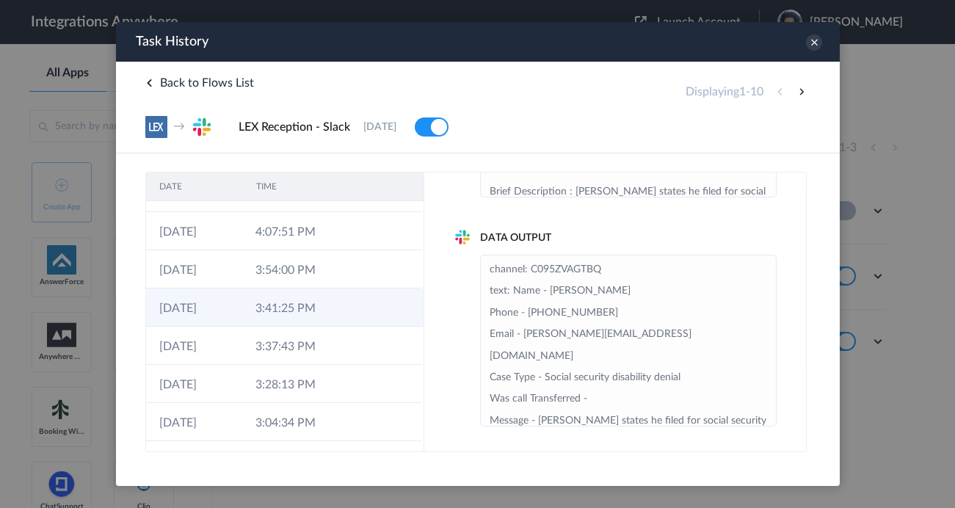
click at [335, 314] on td "3:41:25 PM" at bounding box center [289, 307] width 96 height 38
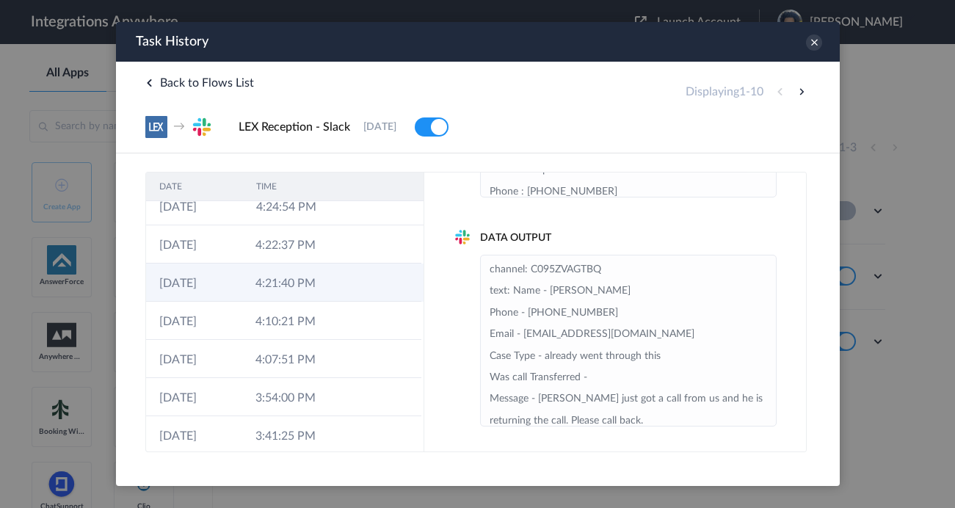
scroll to position [2, 0]
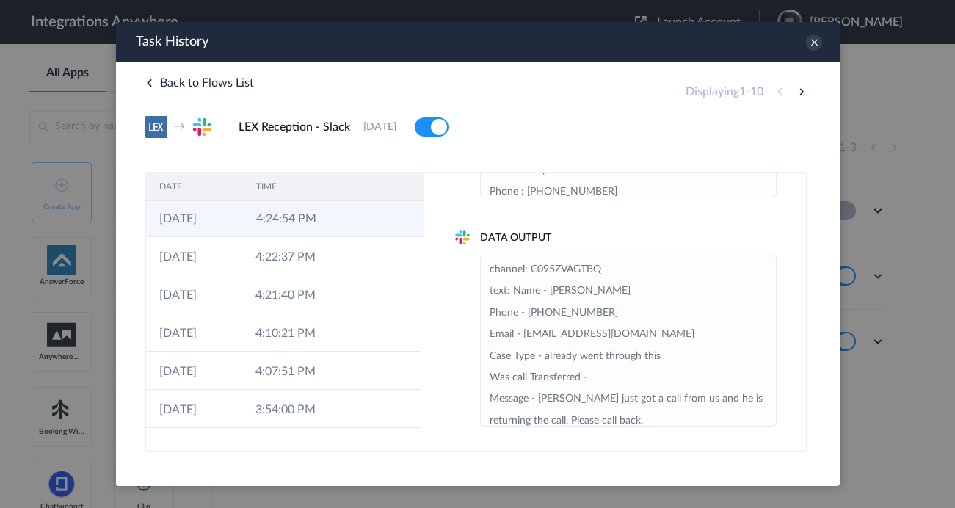
click at [298, 220] on td "4:24:54 PM" at bounding box center [290, 218] width 97 height 38
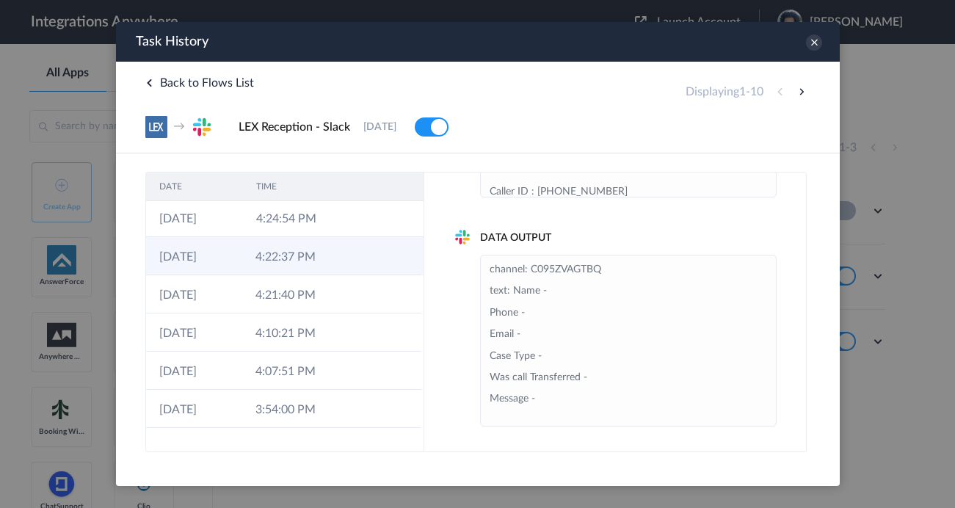
click at [305, 255] on td "4:22:37 PM" at bounding box center [289, 256] width 96 height 38
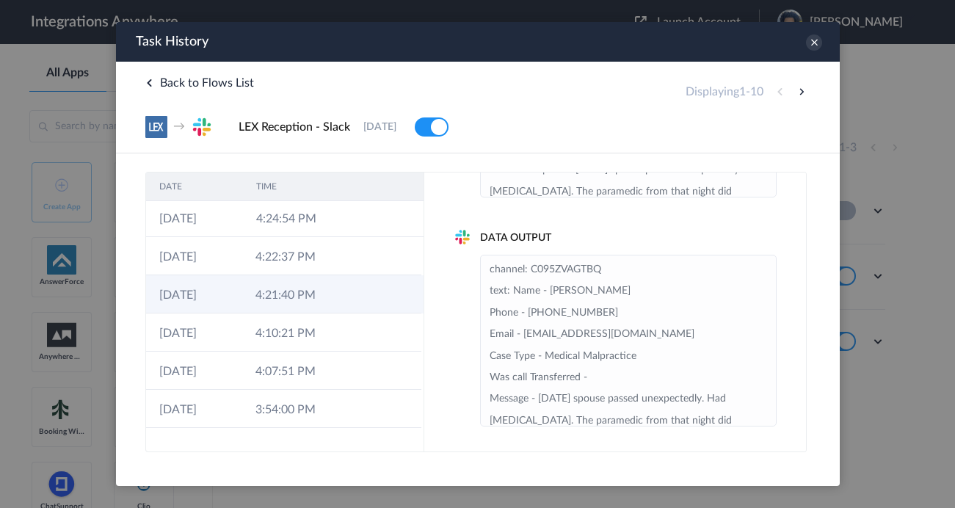
click at [293, 296] on td "4:21:40 PM" at bounding box center [289, 294] width 96 height 38
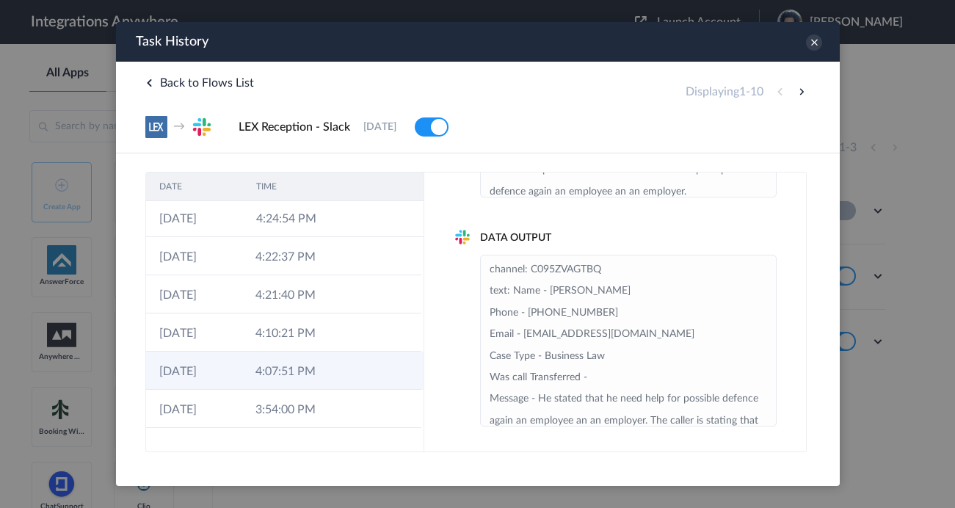
scroll to position [142, 0]
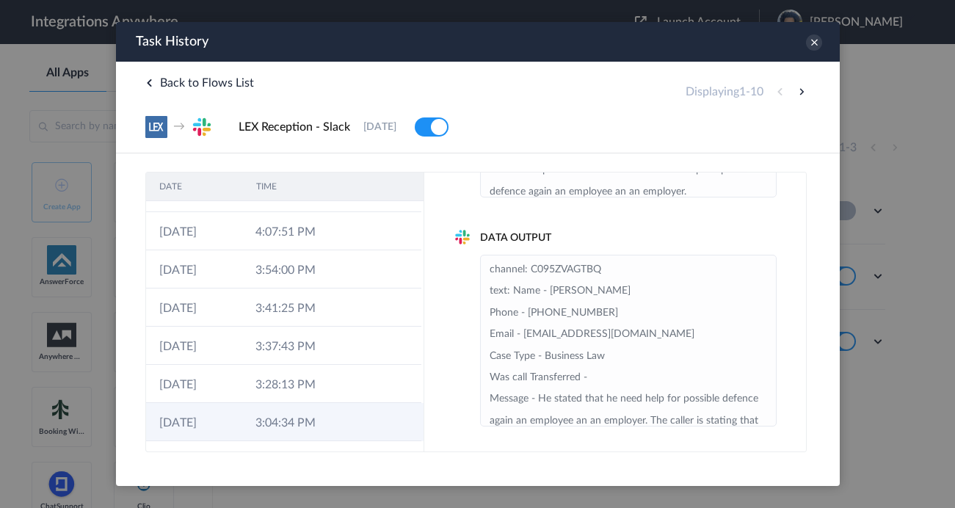
click at [280, 414] on td "3:04:34 PM" at bounding box center [289, 422] width 96 height 38
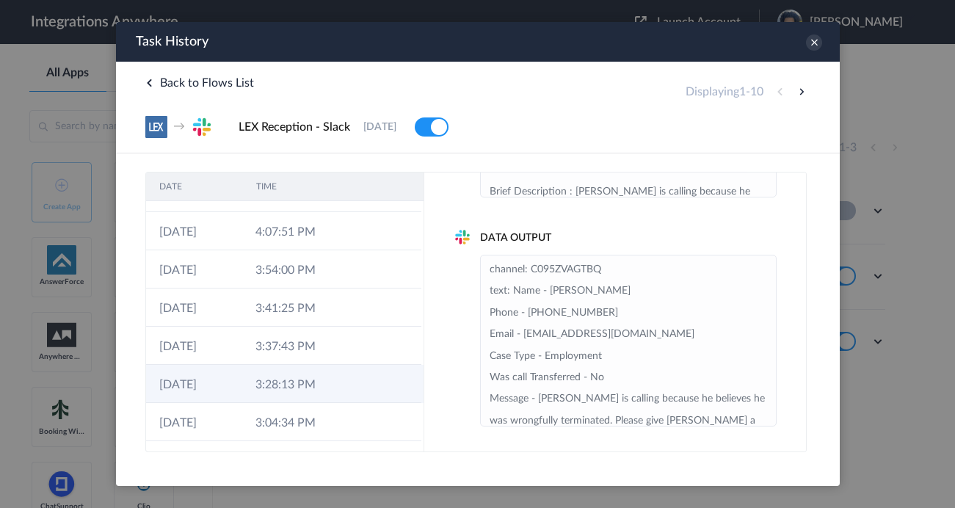
click at [340, 390] on td at bounding box center [352, 384] width 28 height 38
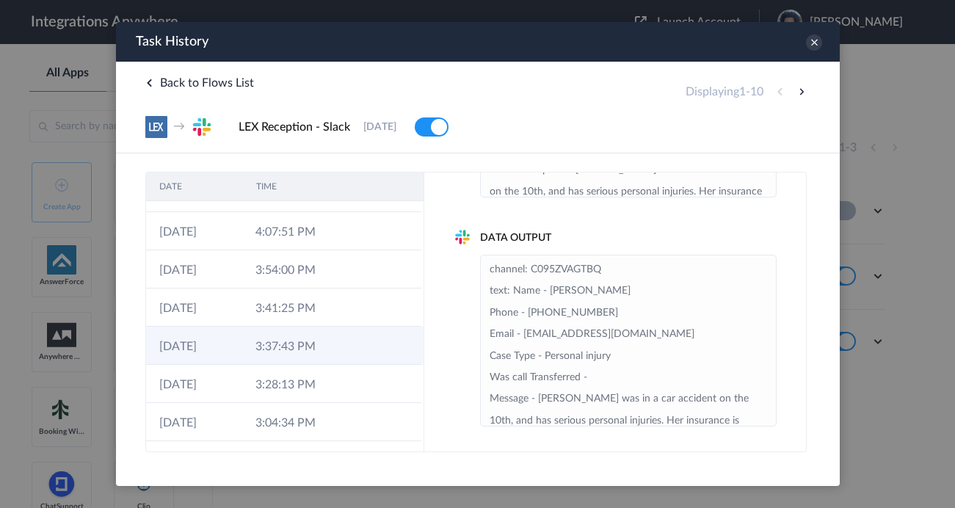
click at [347, 348] on td at bounding box center [352, 346] width 28 height 38
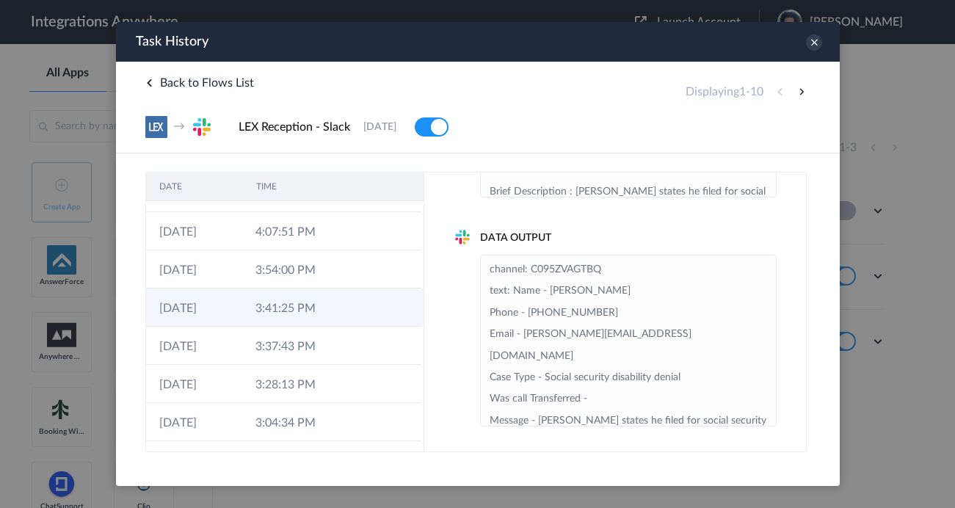
click at [348, 313] on td at bounding box center [352, 307] width 28 height 38
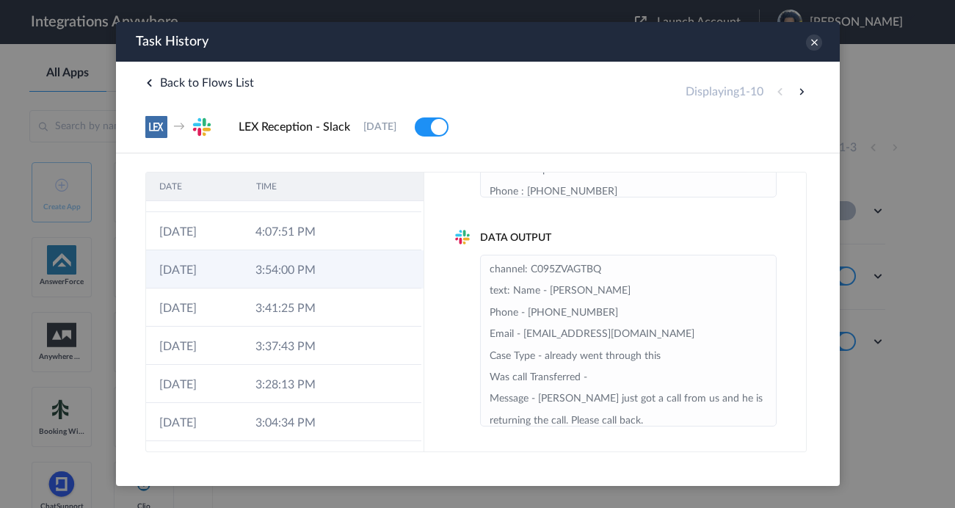
click at [336, 267] on td "3:54:00 PM" at bounding box center [289, 269] width 96 height 38
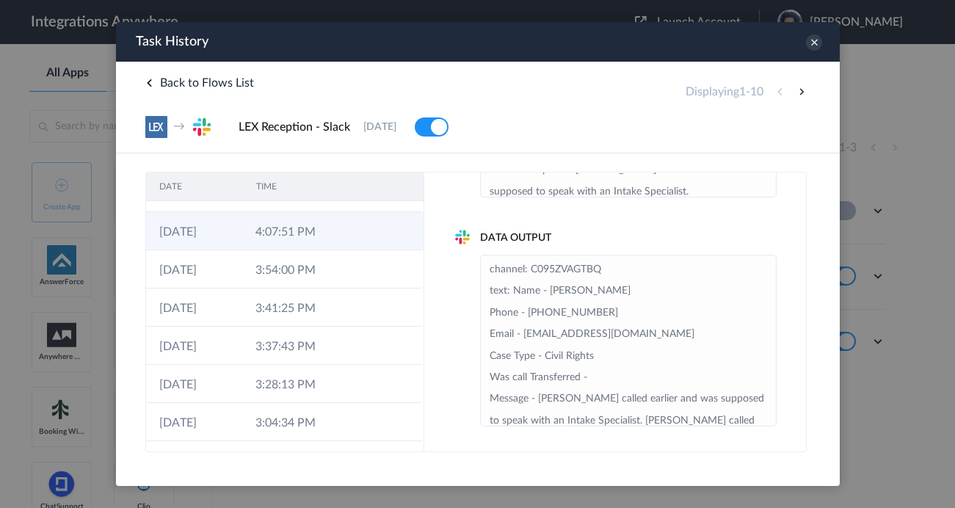
click at [329, 232] on td "4:07:51 PM" at bounding box center [289, 231] width 96 height 38
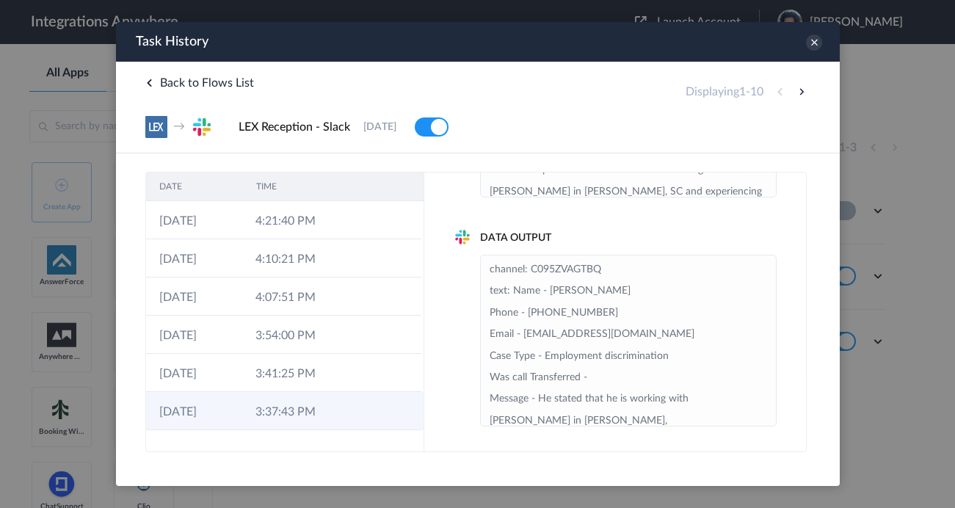
scroll to position [62, 0]
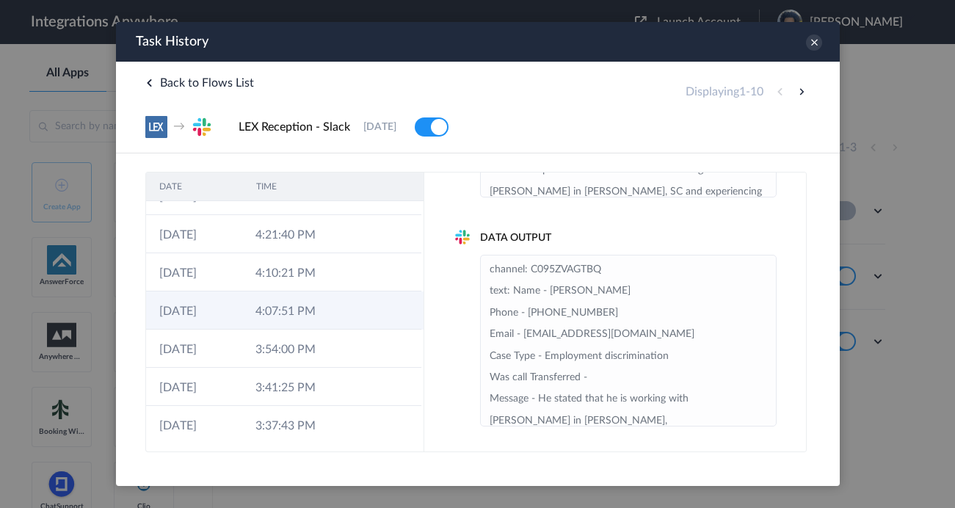
click at [302, 304] on td "4:07:51 PM" at bounding box center [289, 310] width 96 height 38
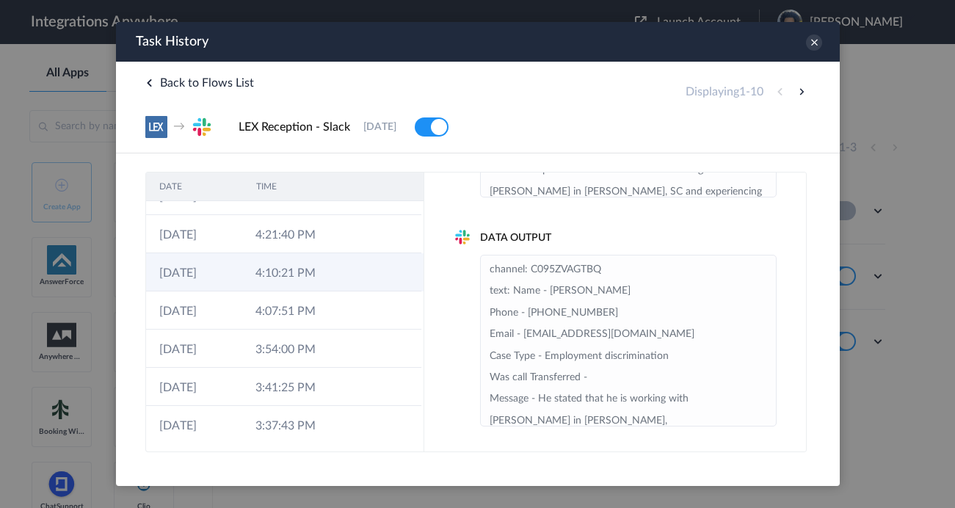
click at [319, 277] on td "4:10:21 PM" at bounding box center [289, 272] width 96 height 38
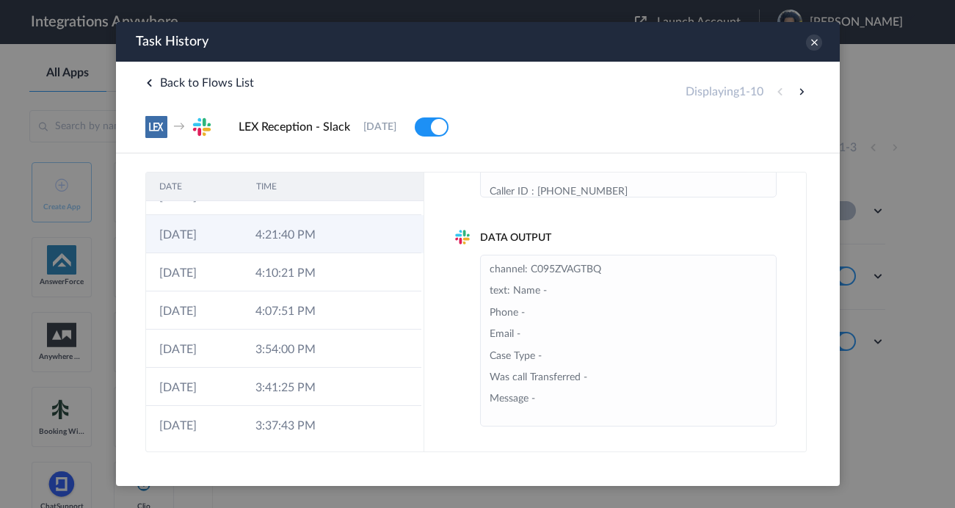
click at [329, 234] on td "4:21:40 PM" at bounding box center [289, 234] width 96 height 38
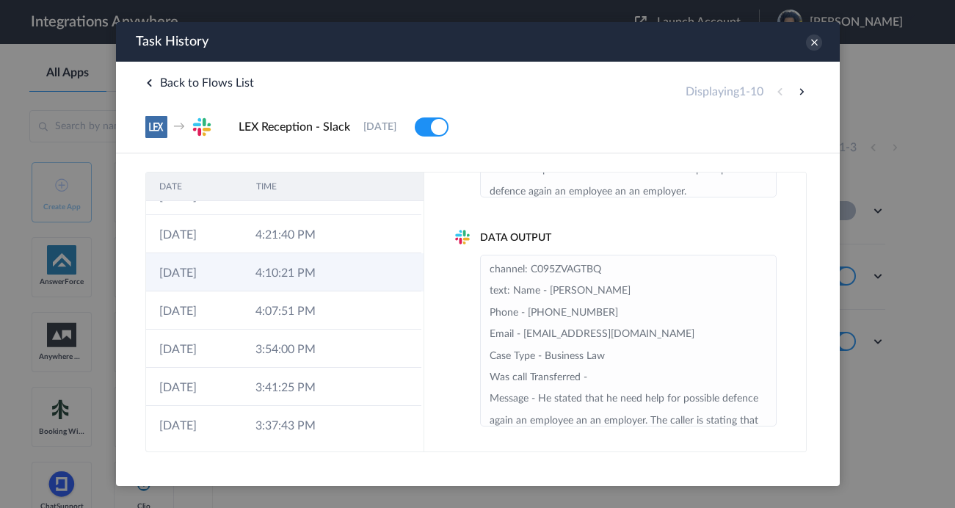
click at [313, 274] on td "4:10:21 PM" at bounding box center [289, 272] width 96 height 38
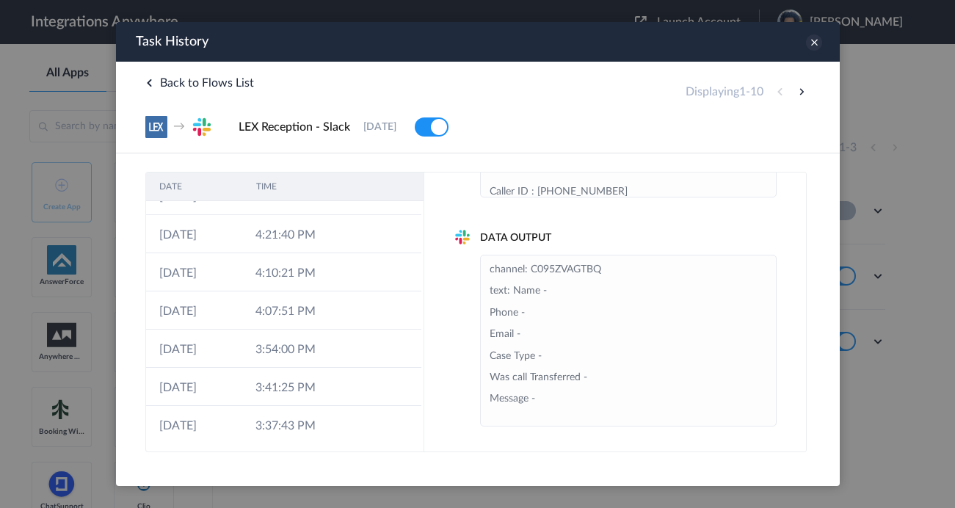
click at [812, 50] on icon at bounding box center [813, 42] width 16 height 16
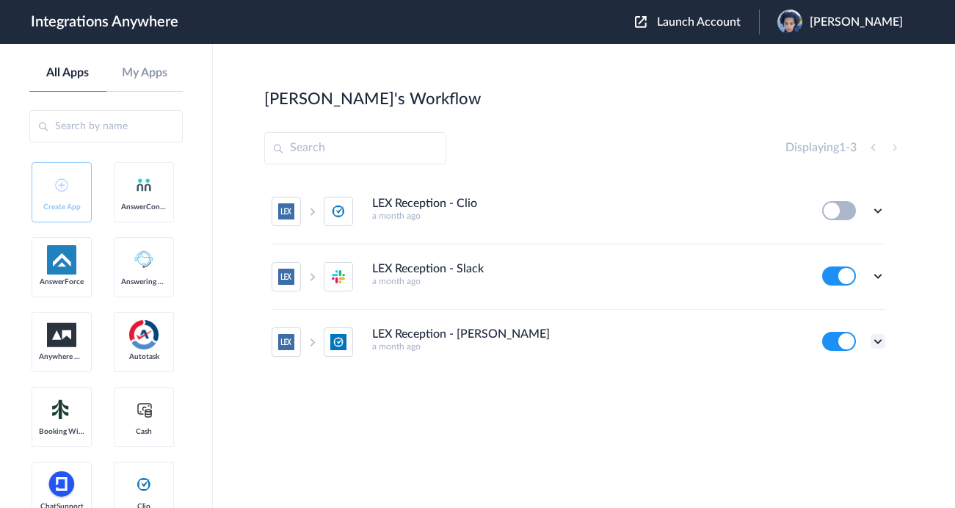
click at [875, 340] on icon at bounding box center [877, 341] width 15 height 15
click at [828, 282] on link "Task history" at bounding box center [836, 278] width 70 height 10
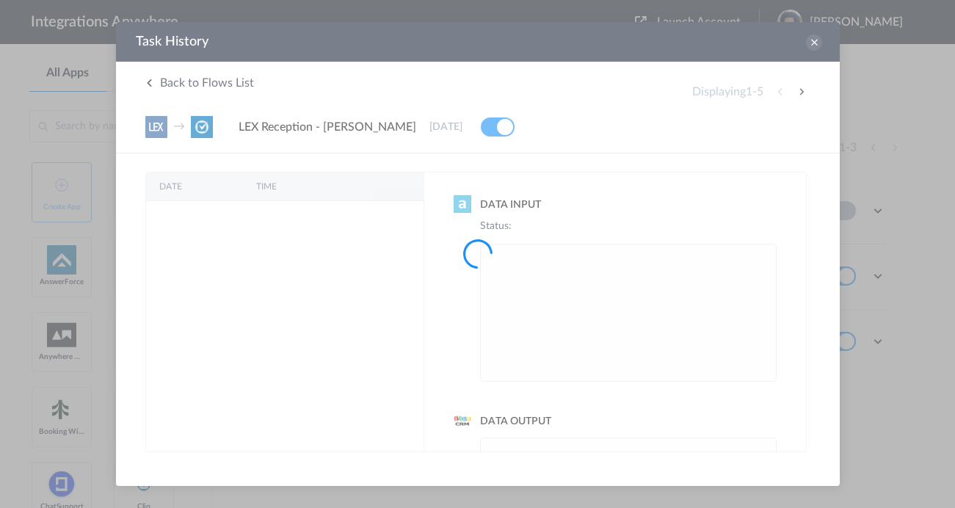
scroll to position [0, 0]
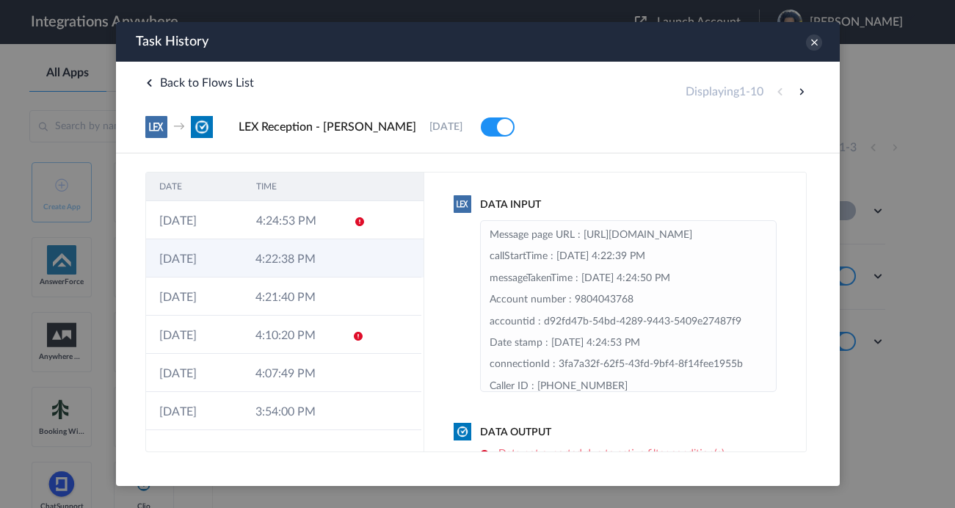
click at [316, 254] on td "4:22:38 PM" at bounding box center [289, 258] width 96 height 38
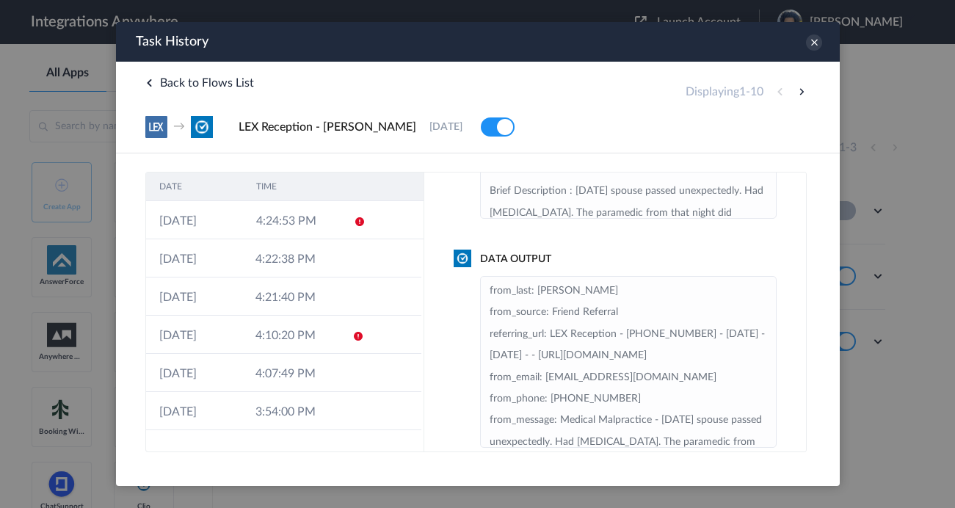
scroll to position [168, 0]
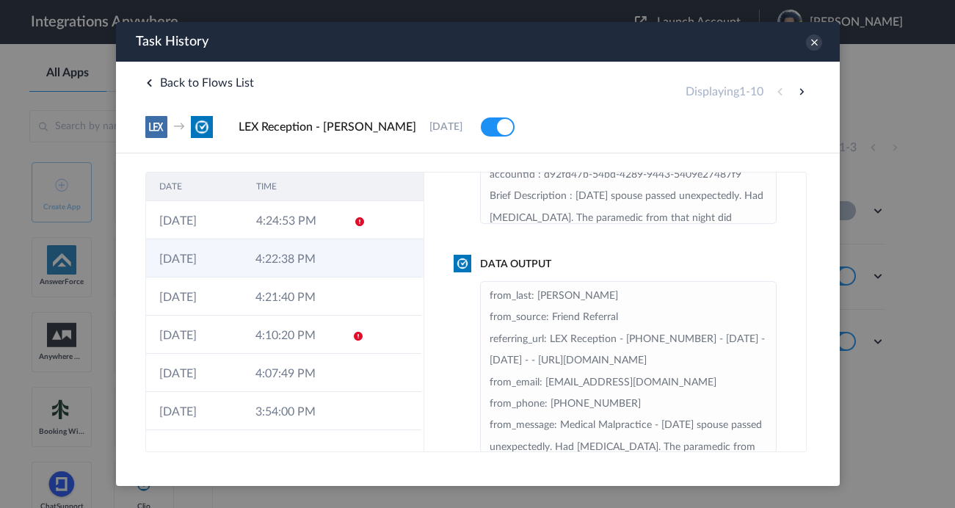
click at [317, 271] on td "4:22:38 PM" at bounding box center [289, 258] width 96 height 38
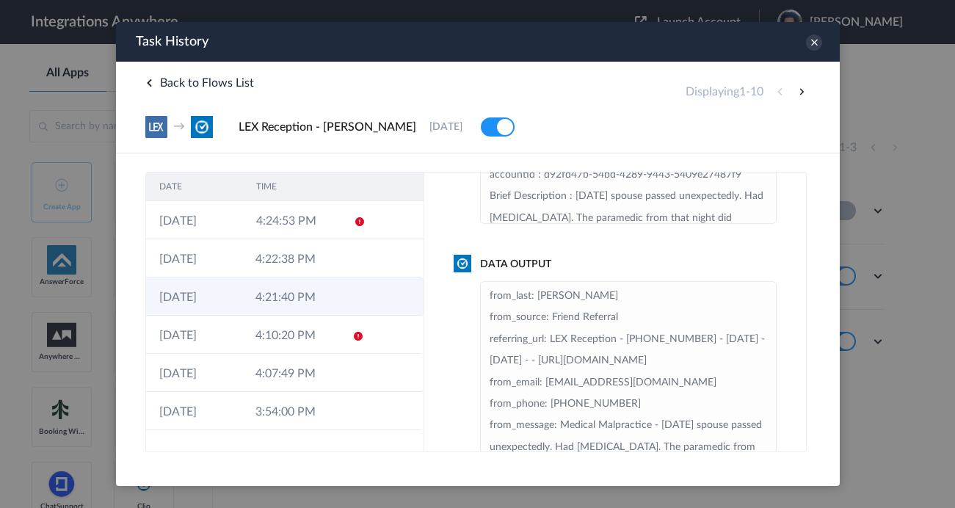
click at [326, 313] on td "4:21:40 PM" at bounding box center [289, 296] width 96 height 38
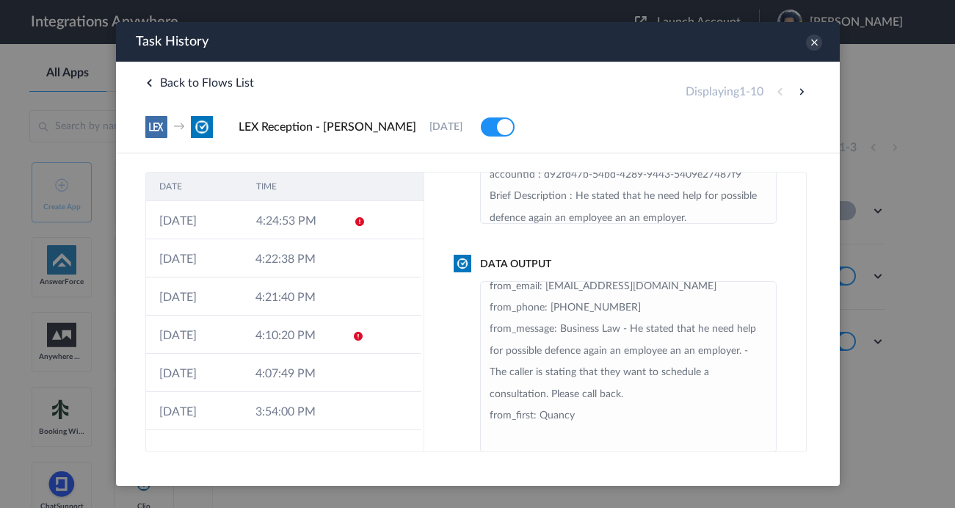
scroll to position [174, 0]
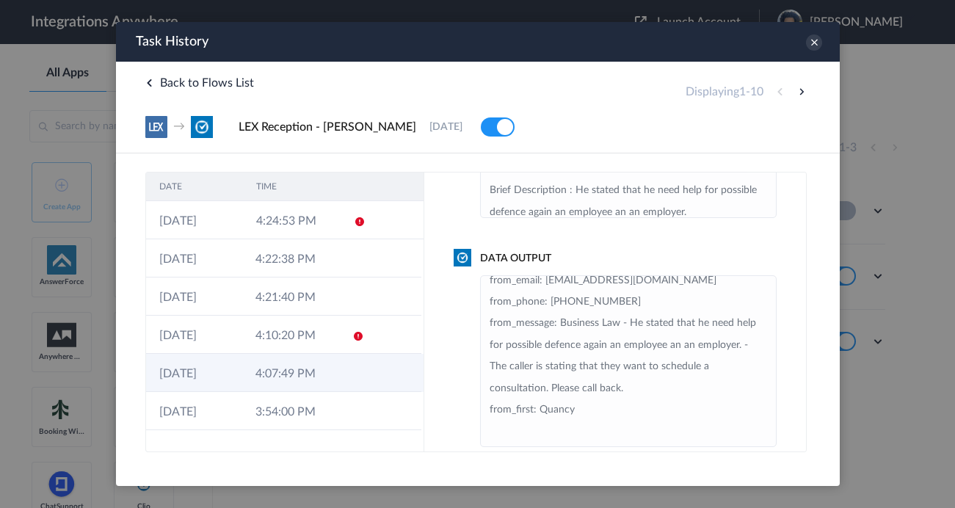
click at [326, 362] on td "4:07:49 PM" at bounding box center [289, 373] width 96 height 38
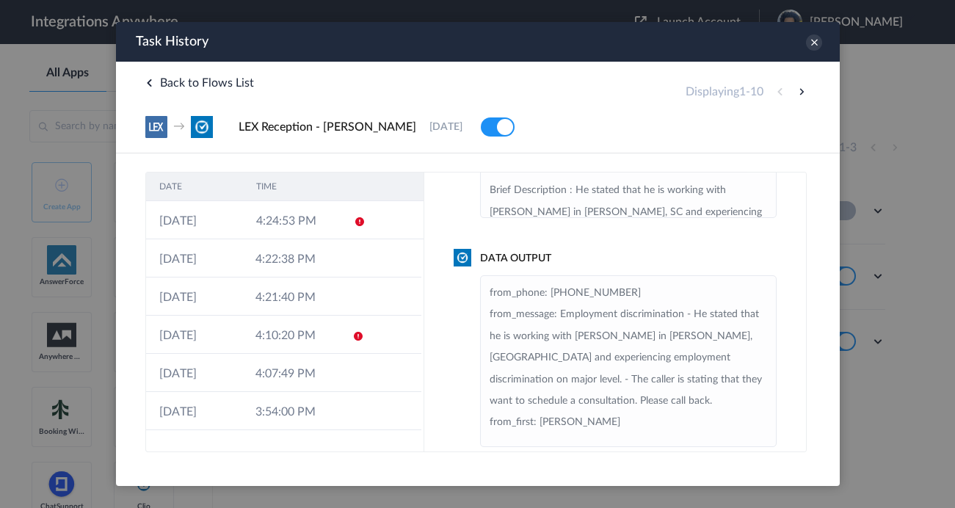
scroll to position [182, 0]
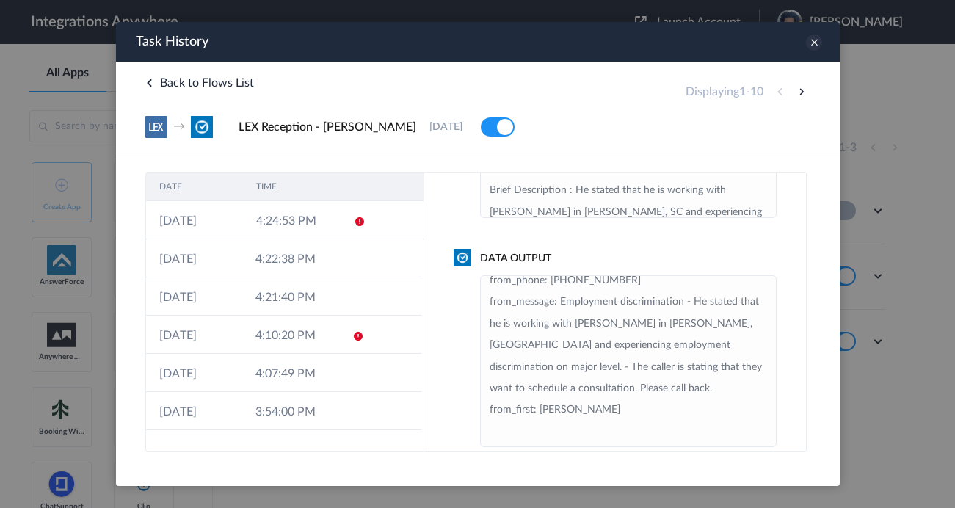
click at [815, 48] on icon at bounding box center [813, 42] width 16 height 16
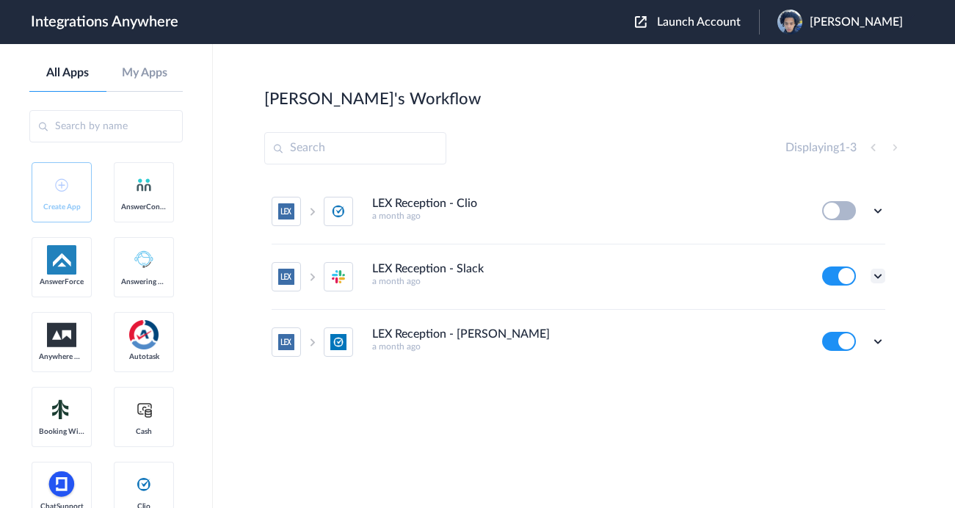
click at [879, 274] on icon at bounding box center [877, 276] width 15 height 15
click at [837, 334] on link "Task history" at bounding box center [836, 337] width 70 height 10
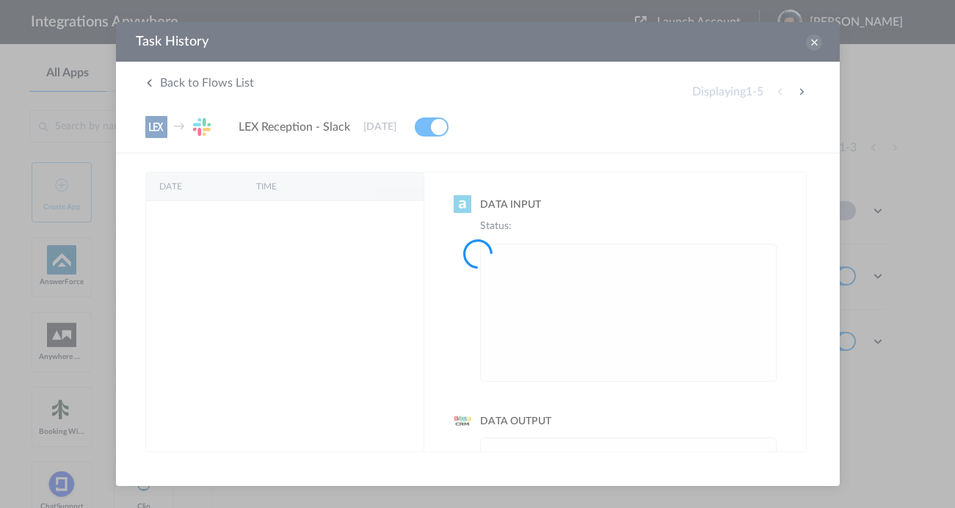
scroll to position [0, 0]
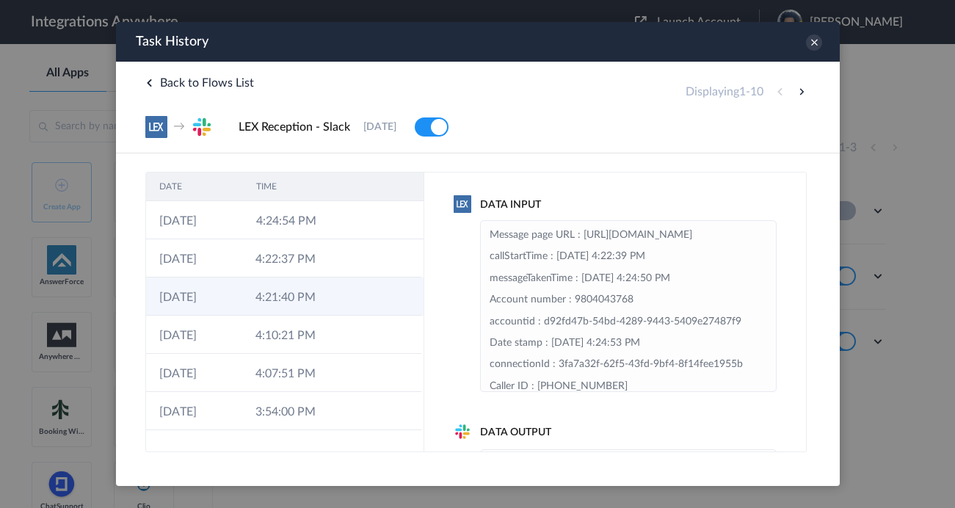
click at [294, 280] on td "4:21:40 PM" at bounding box center [289, 296] width 96 height 38
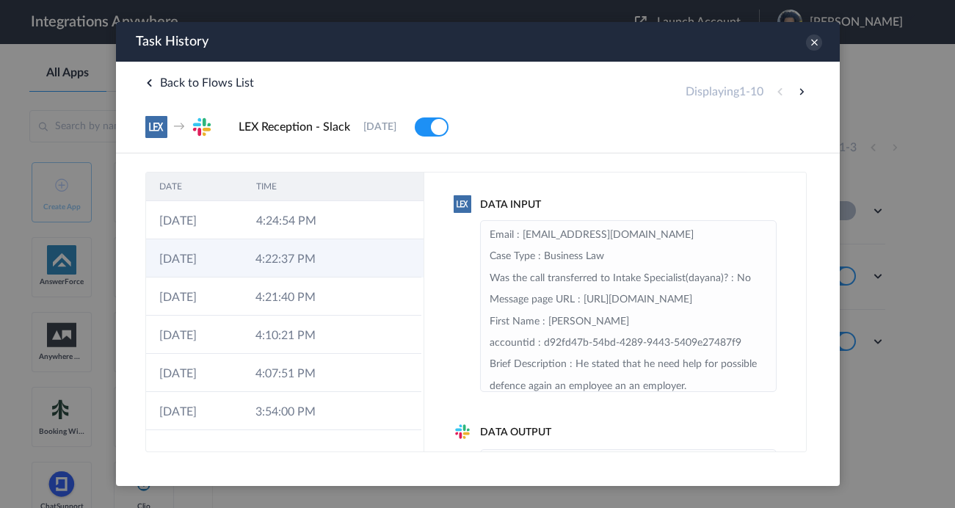
click at [327, 249] on td "4:22:37 PM" at bounding box center [289, 258] width 96 height 38
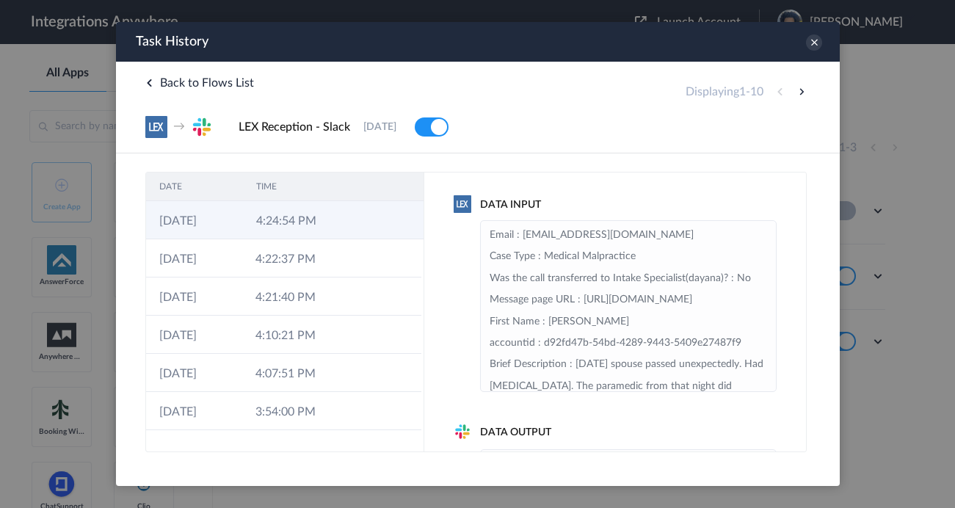
click at [345, 215] on td at bounding box center [354, 220] width 28 height 38
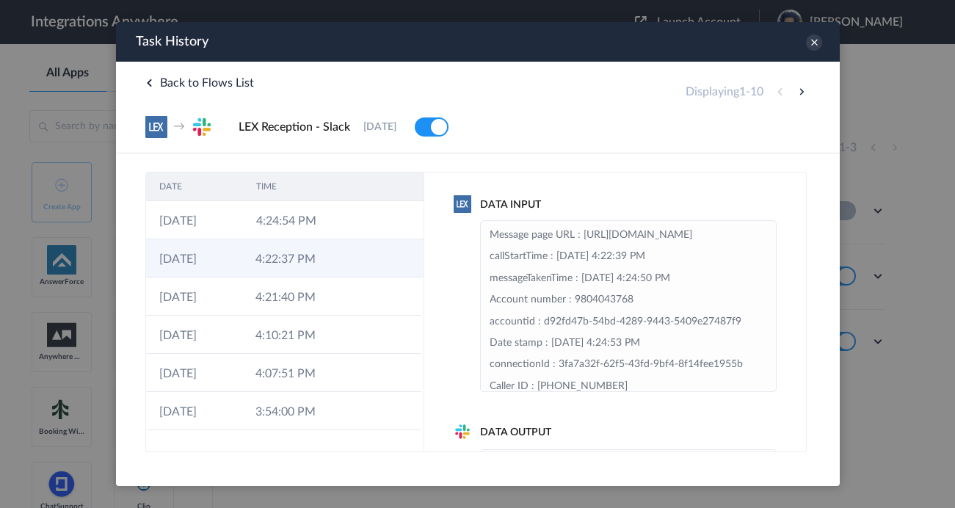
click at [356, 252] on td at bounding box center [352, 258] width 28 height 38
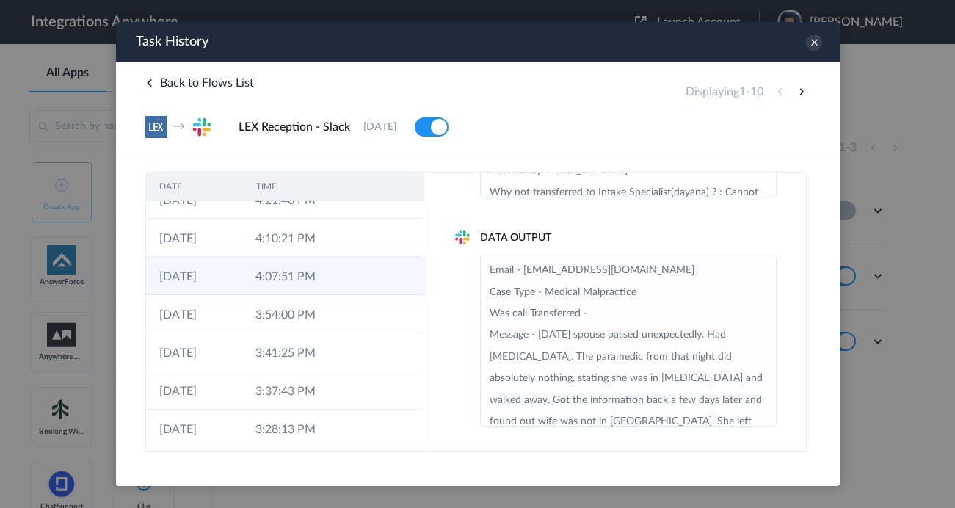
scroll to position [142, 0]
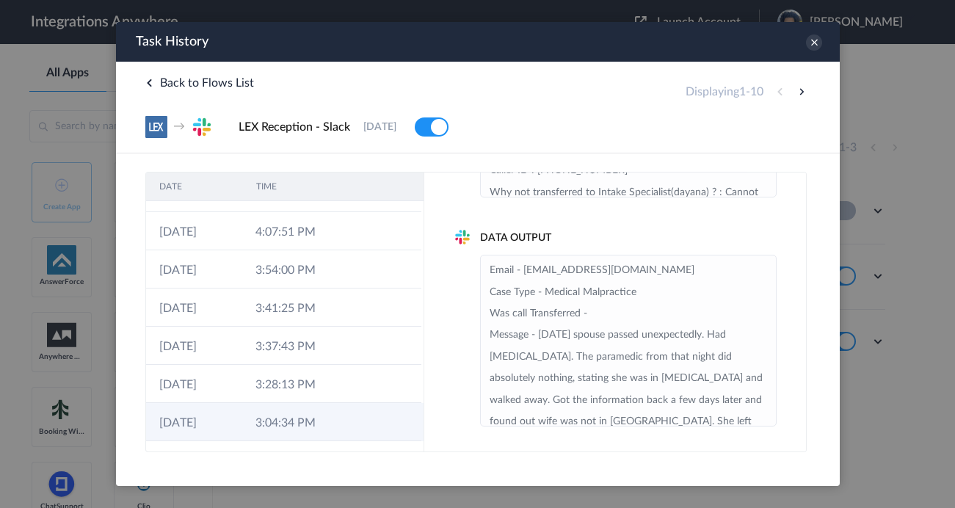
click at [283, 425] on td "3:04:34 PM" at bounding box center [289, 422] width 96 height 38
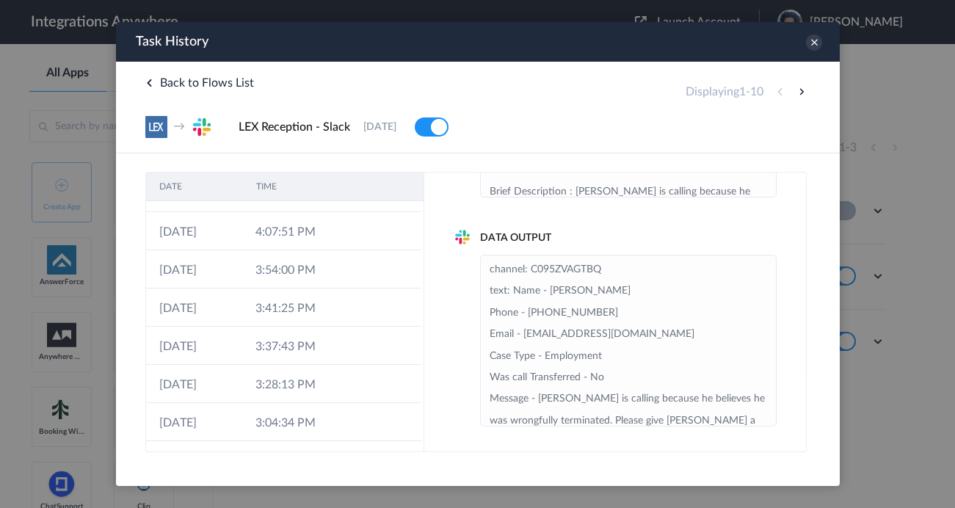
scroll to position [0, 0]
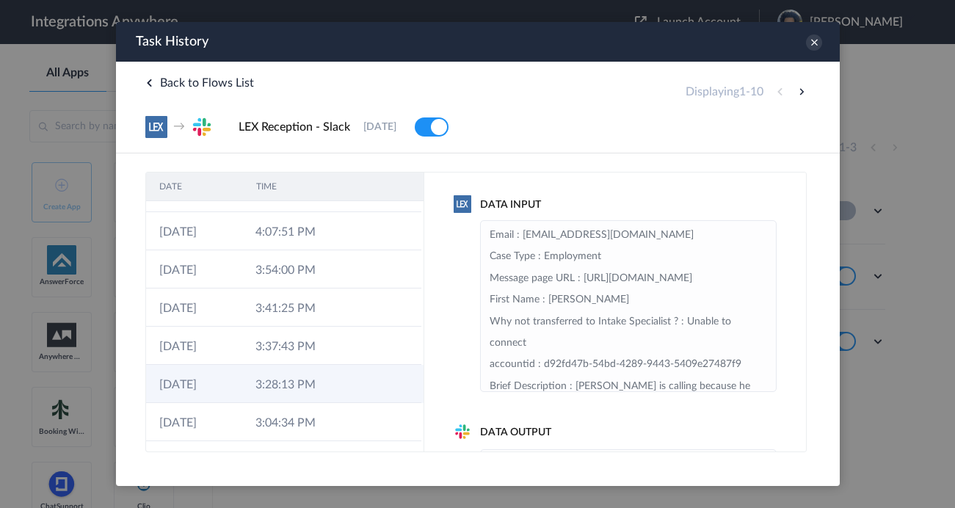
click at [315, 394] on td "3:28:13 PM" at bounding box center [289, 384] width 96 height 38
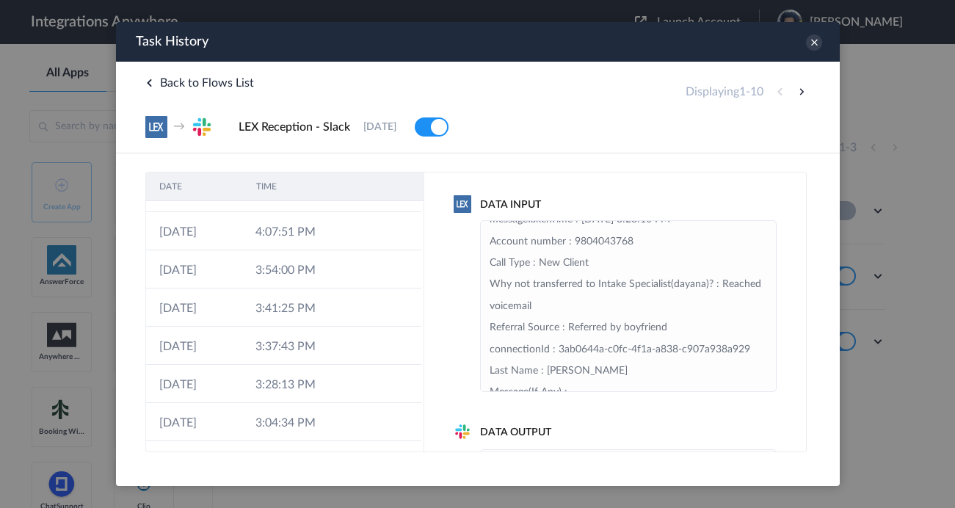
scroll to position [459, 0]
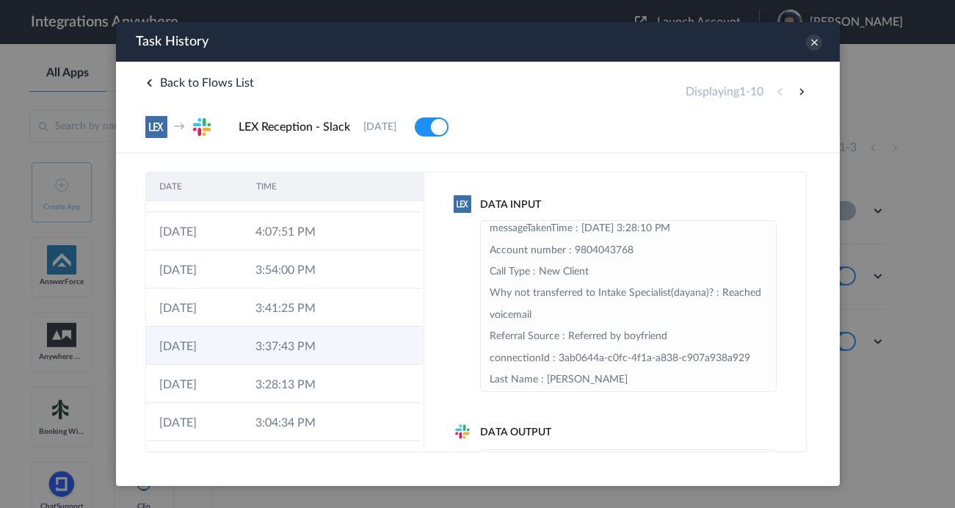
click at [324, 353] on td "3:37:43 PM" at bounding box center [289, 346] width 96 height 38
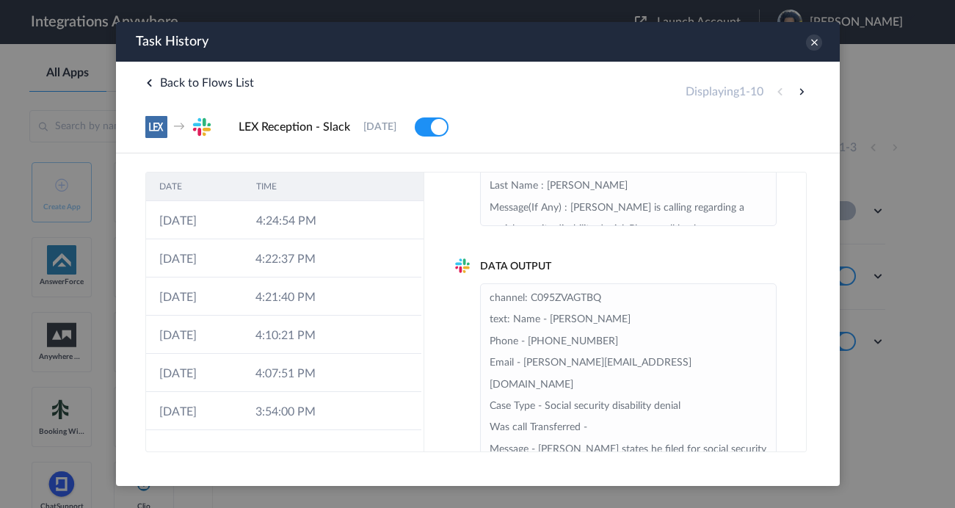
scroll to position [154, 0]
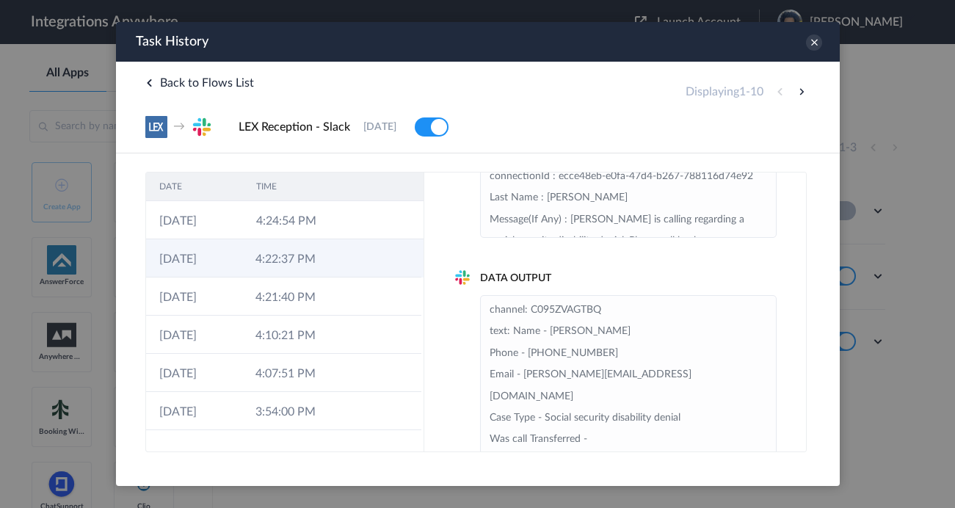
click at [327, 264] on td "4:22:37 PM" at bounding box center [289, 258] width 96 height 38
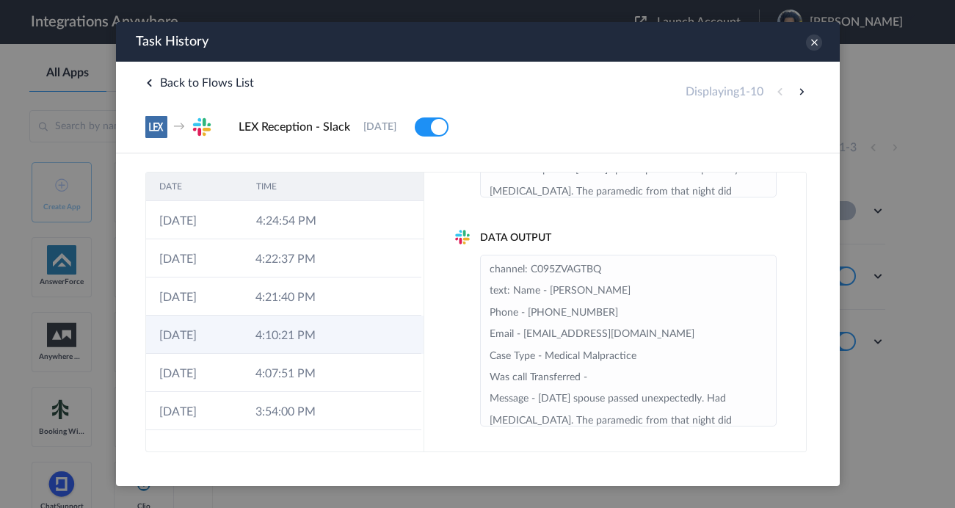
scroll to position [142, 0]
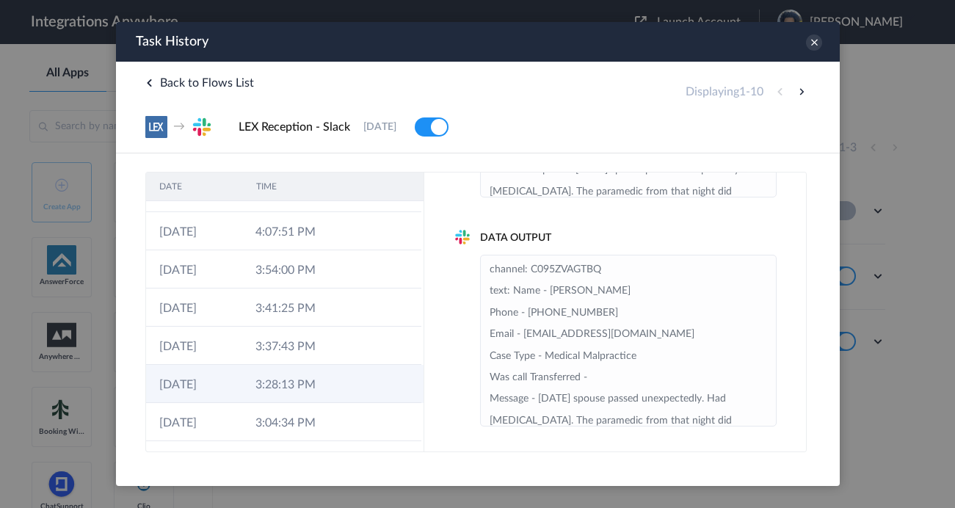
click at [313, 389] on td "3:28:13 PM" at bounding box center [289, 384] width 96 height 38
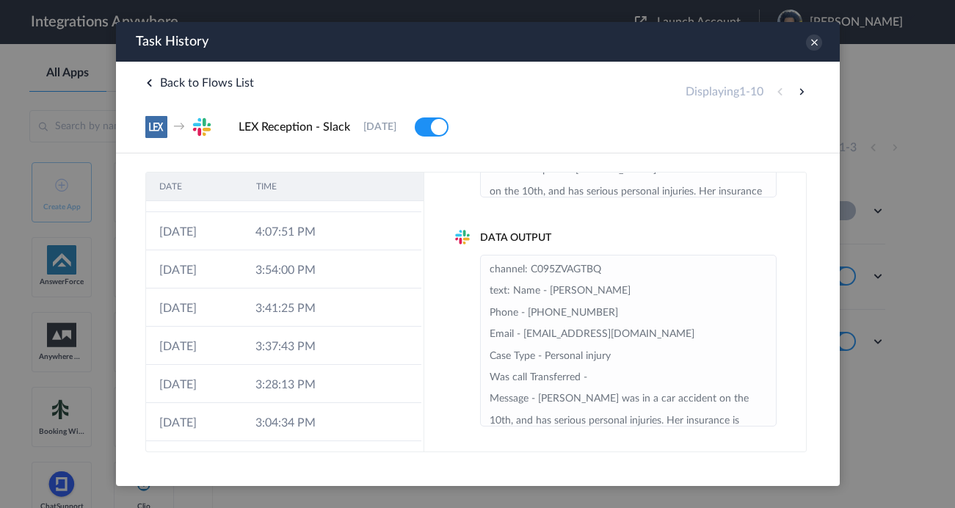
scroll to position [53, 0]
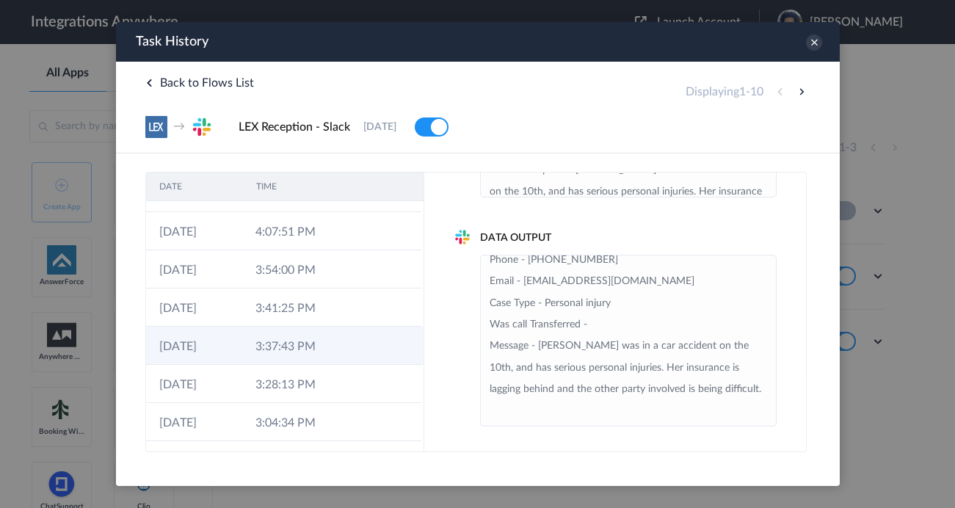
click at [335, 349] on td "3:37:43 PM" at bounding box center [289, 346] width 96 height 38
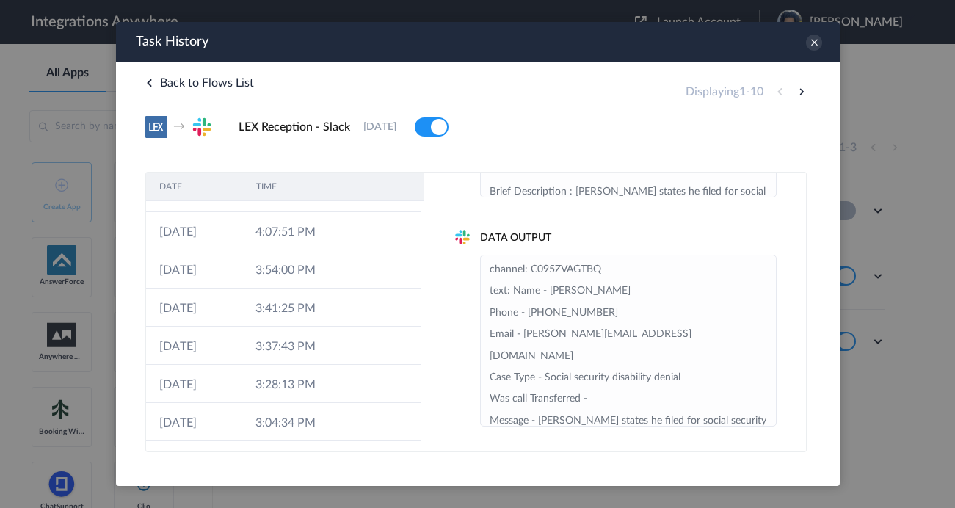
scroll to position [74, 0]
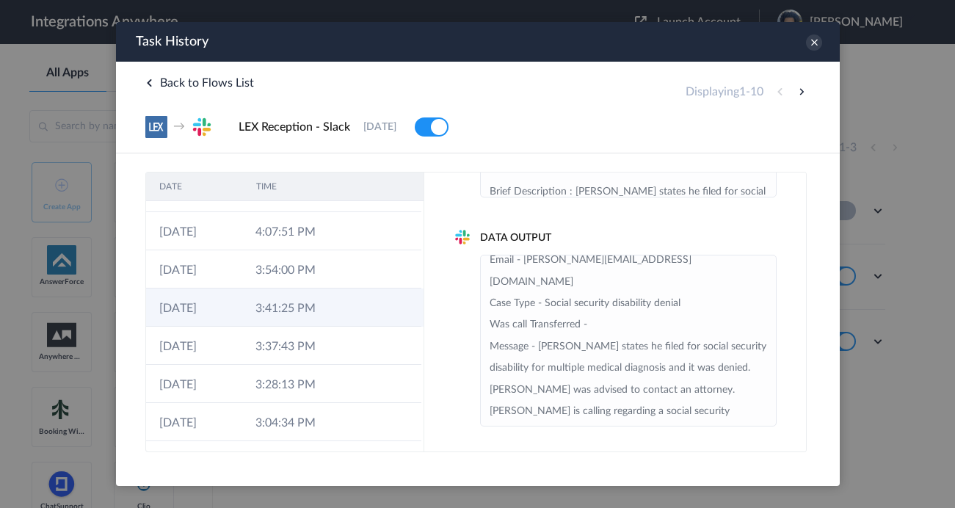
click at [337, 320] on td "3:41:25 PM" at bounding box center [289, 307] width 96 height 38
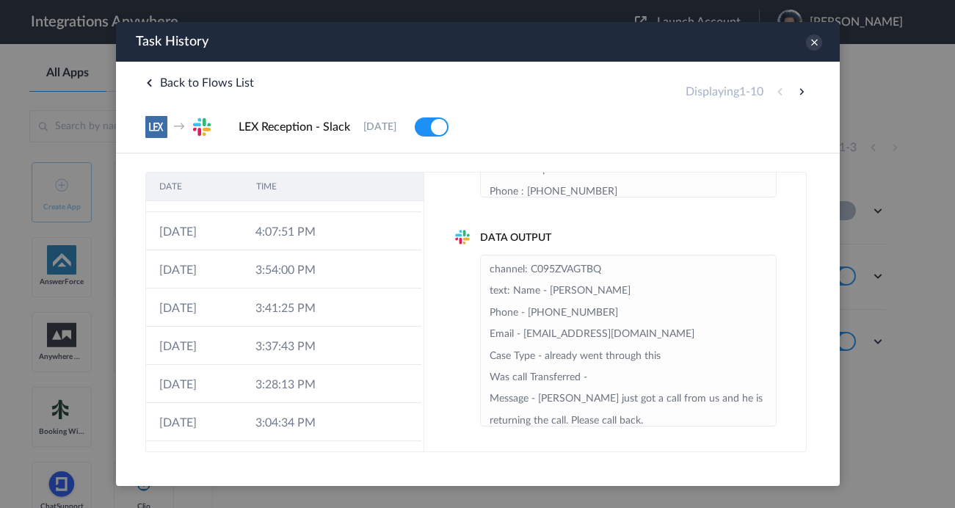
scroll to position [31, 0]
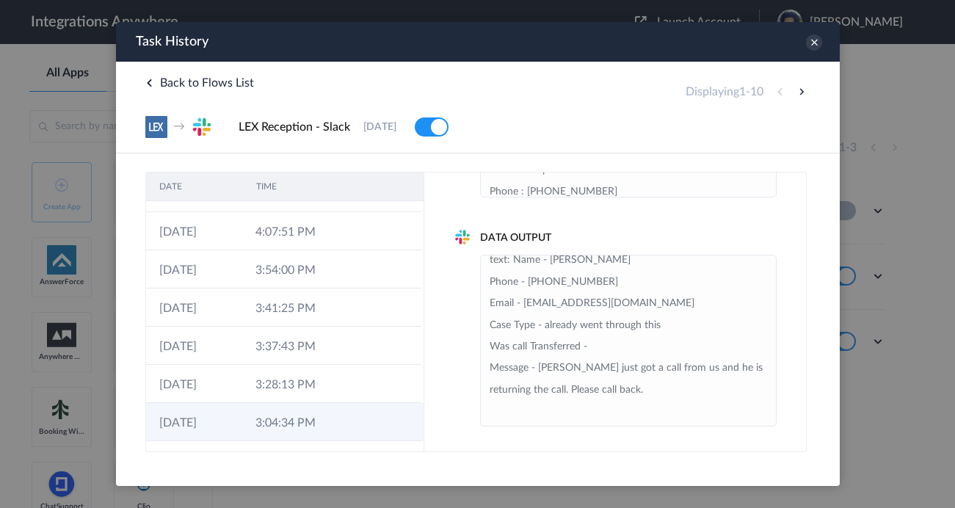
click at [340, 418] on td at bounding box center [352, 422] width 28 height 38
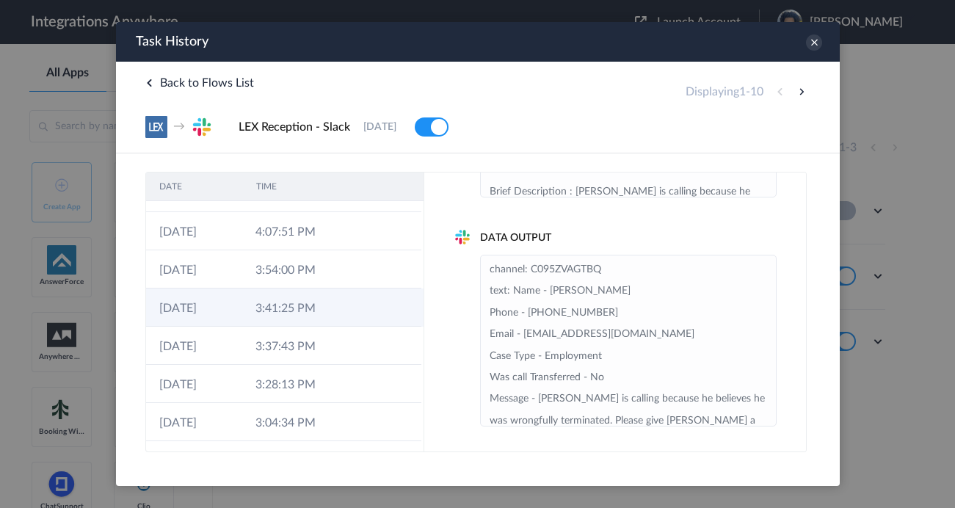
click at [354, 299] on td at bounding box center [352, 307] width 28 height 38
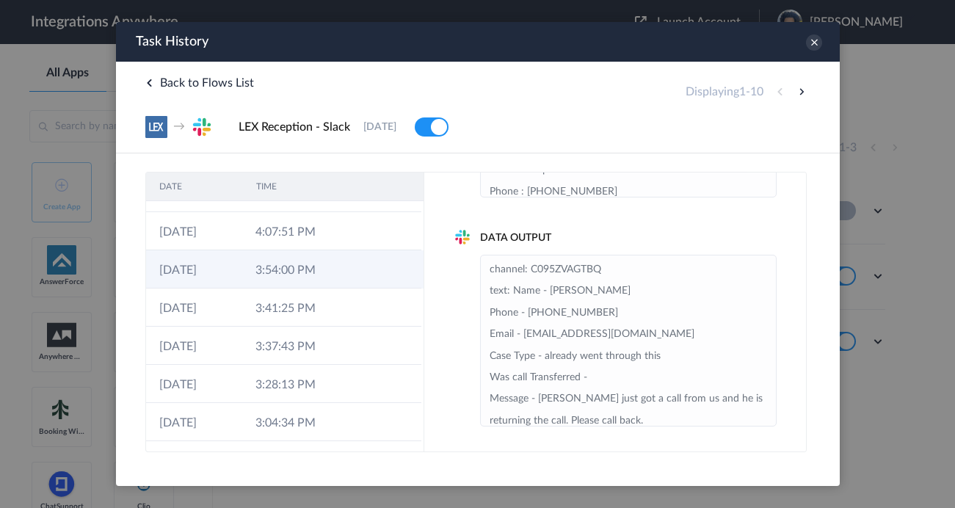
click at [357, 279] on td at bounding box center [352, 269] width 28 height 38
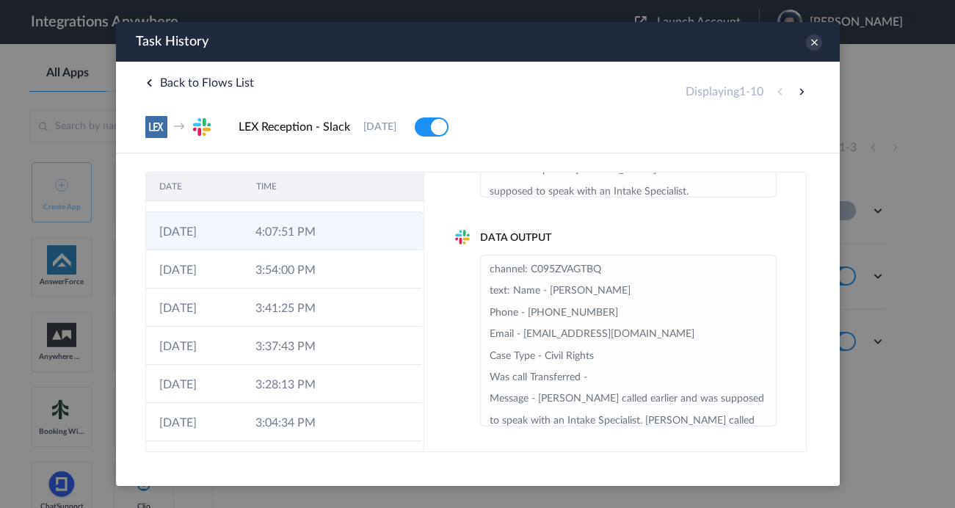
click at [355, 231] on icon at bounding box center [357, 233] width 12 height 12
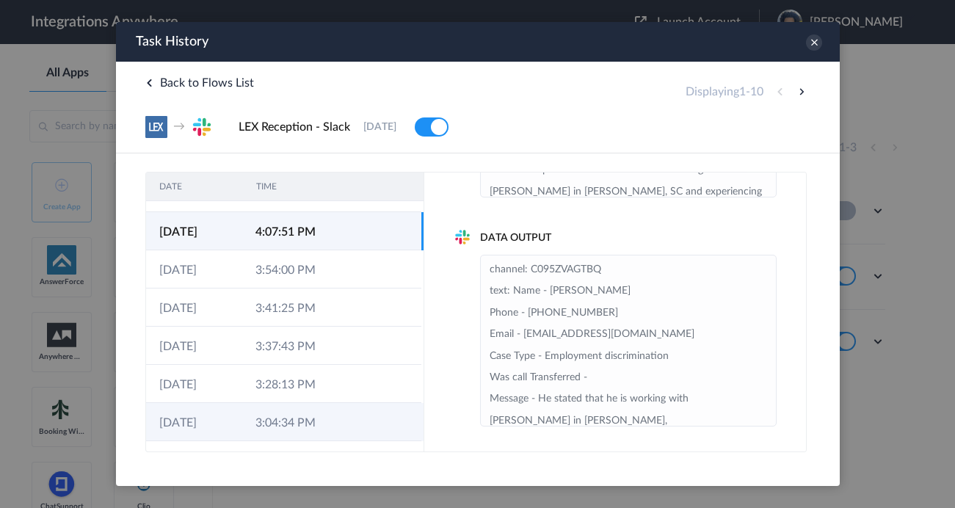
click at [331, 432] on td "3:04:34 PM" at bounding box center [289, 422] width 96 height 38
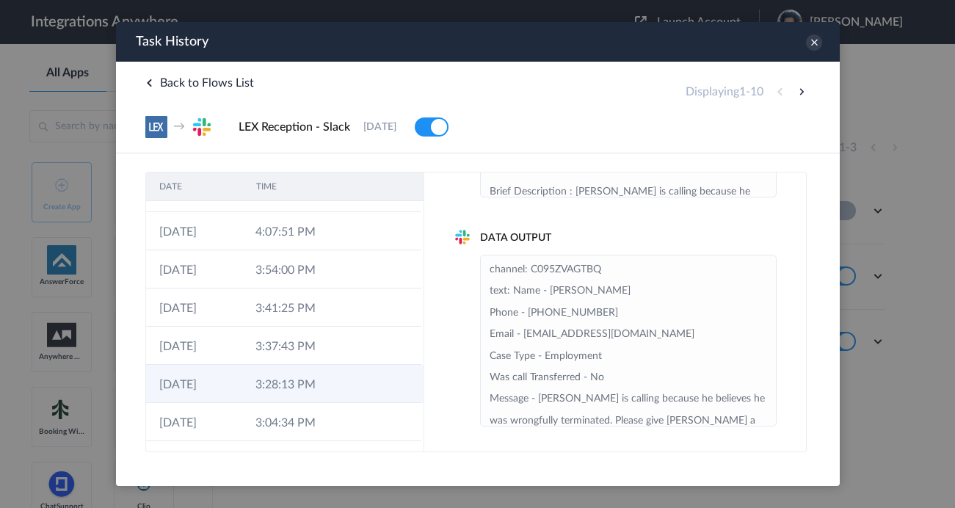
click at [327, 383] on td "3:28:13 PM" at bounding box center [289, 384] width 96 height 38
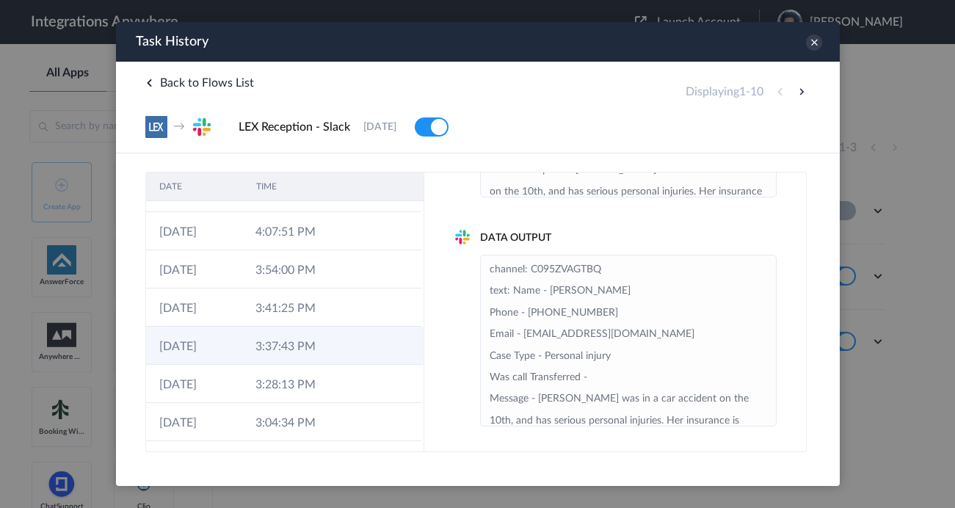
click at [343, 350] on td at bounding box center [352, 346] width 28 height 38
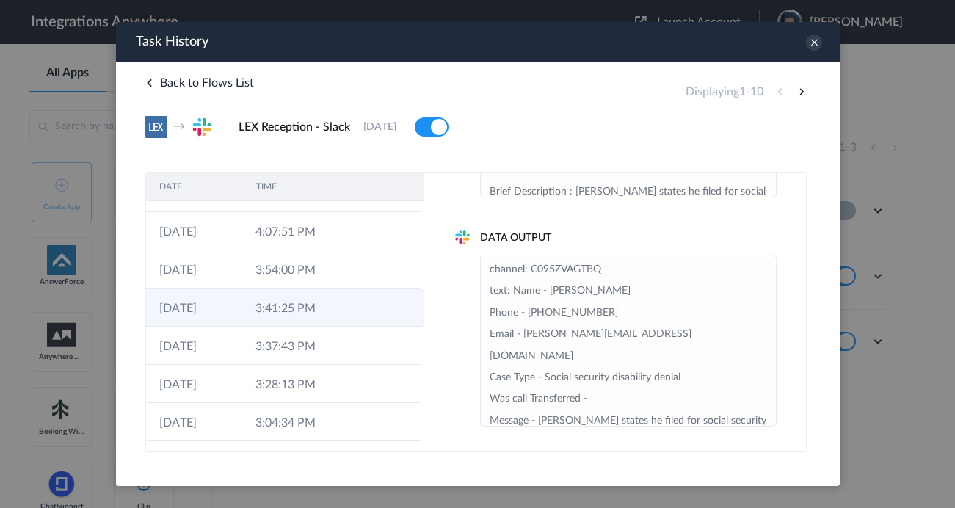
click at [343, 316] on td at bounding box center [352, 307] width 28 height 38
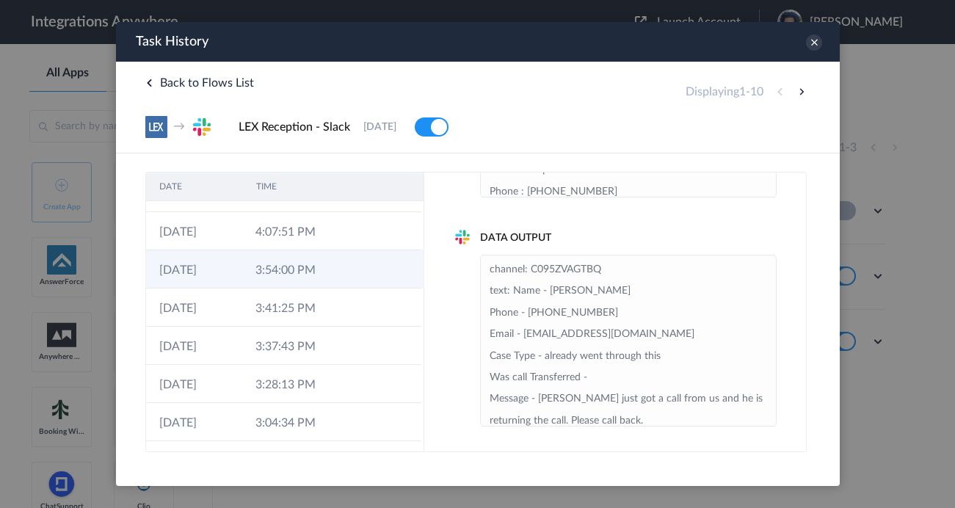
click at [345, 286] on td at bounding box center [352, 269] width 28 height 38
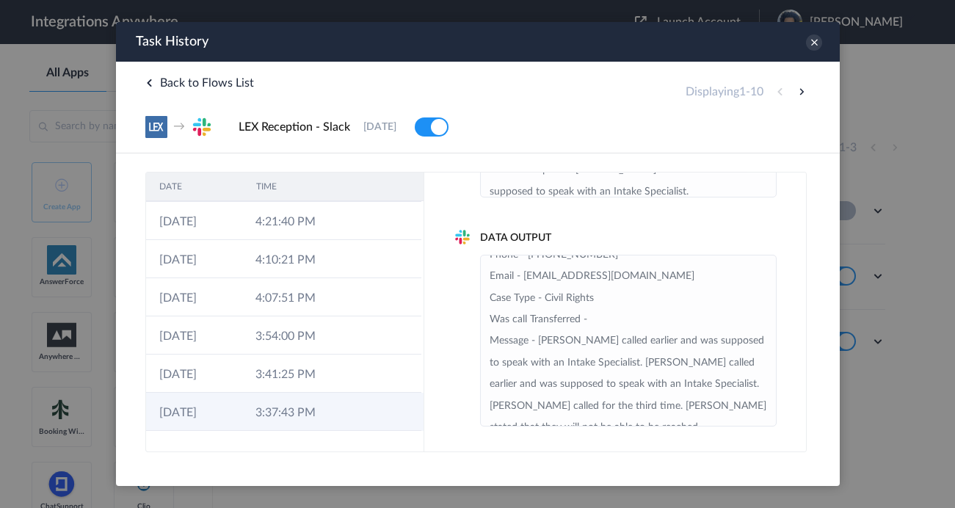
scroll to position [34, 0]
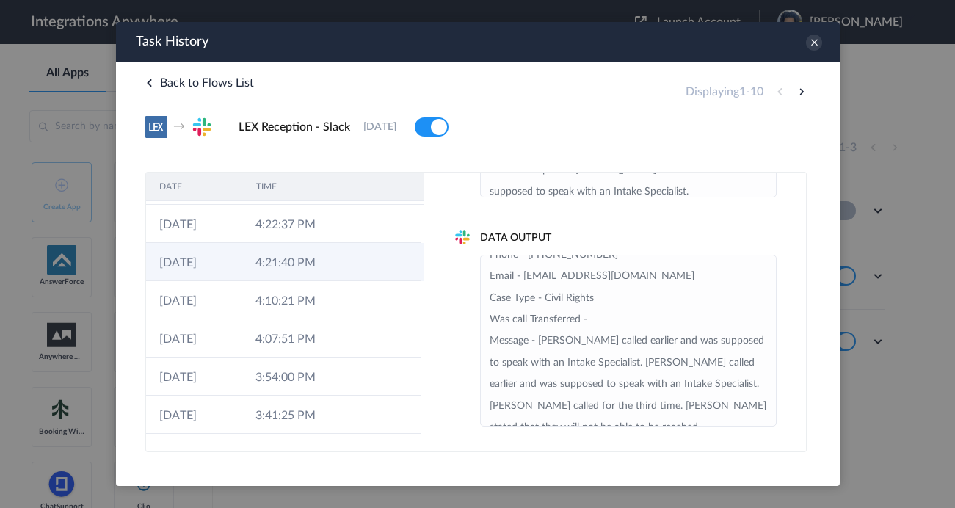
click at [318, 252] on td "4:21:40 PM" at bounding box center [289, 262] width 96 height 38
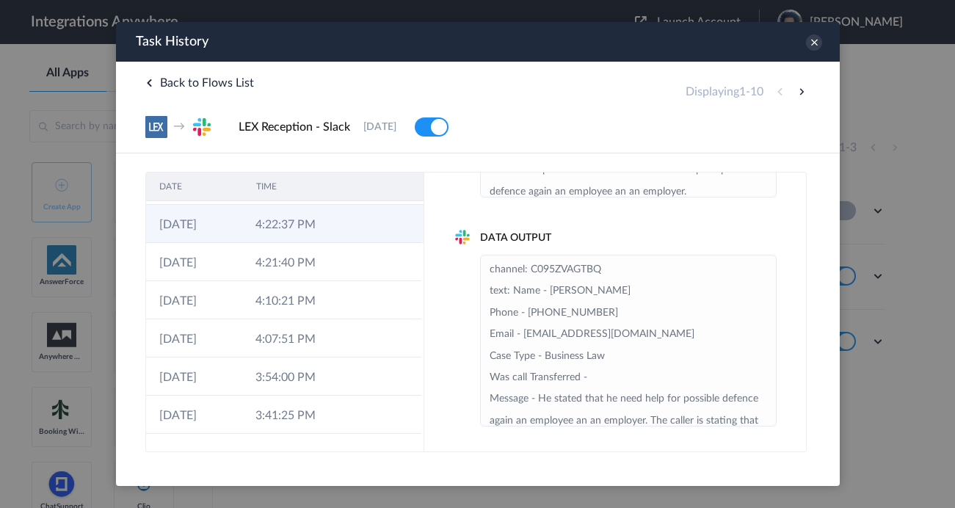
click at [330, 236] on td "4:22:37 PM" at bounding box center [289, 224] width 96 height 38
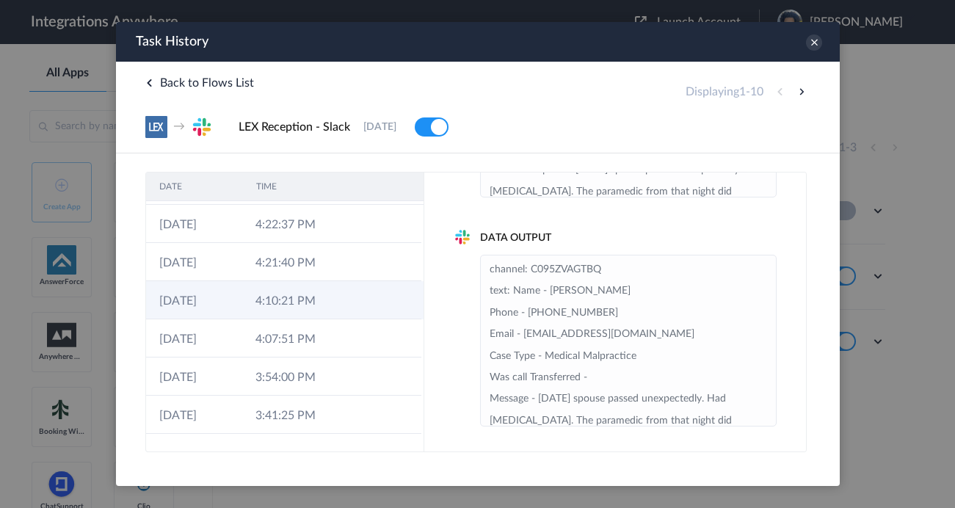
click at [318, 285] on td "4:10:21 PM" at bounding box center [289, 300] width 96 height 38
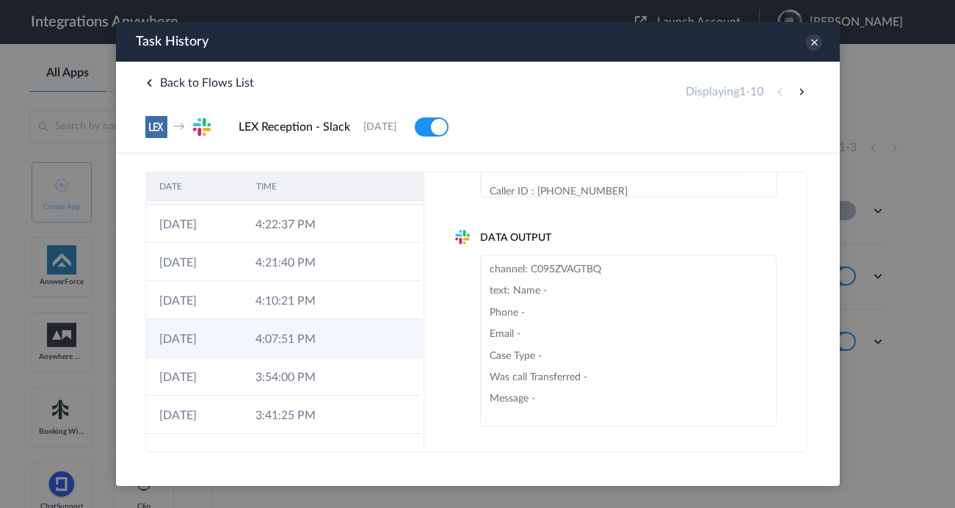
click at [305, 346] on td "4:07:51 PM" at bounding box center [289, 338] width 96 height 38
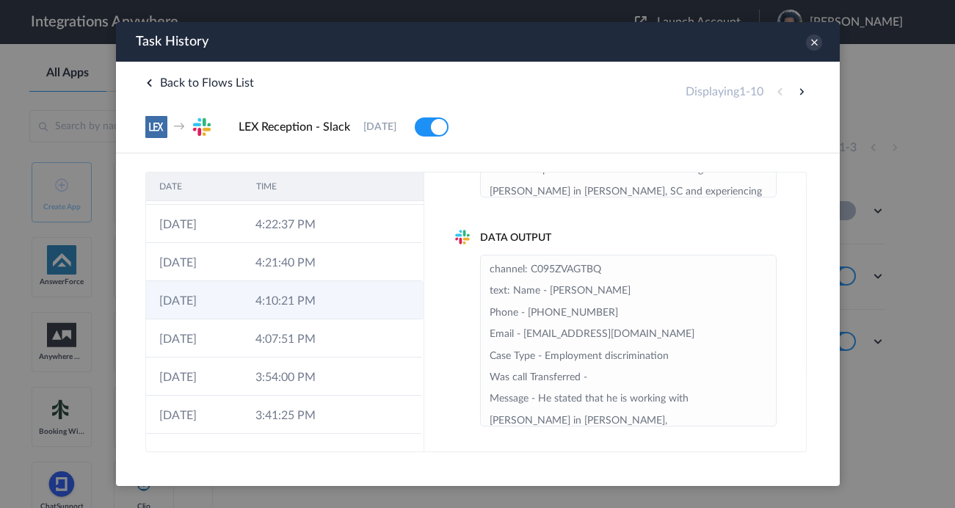
click at [321, 290] on td "4:10:21 PM" at bounding box center [289, 300] width 96 height 38
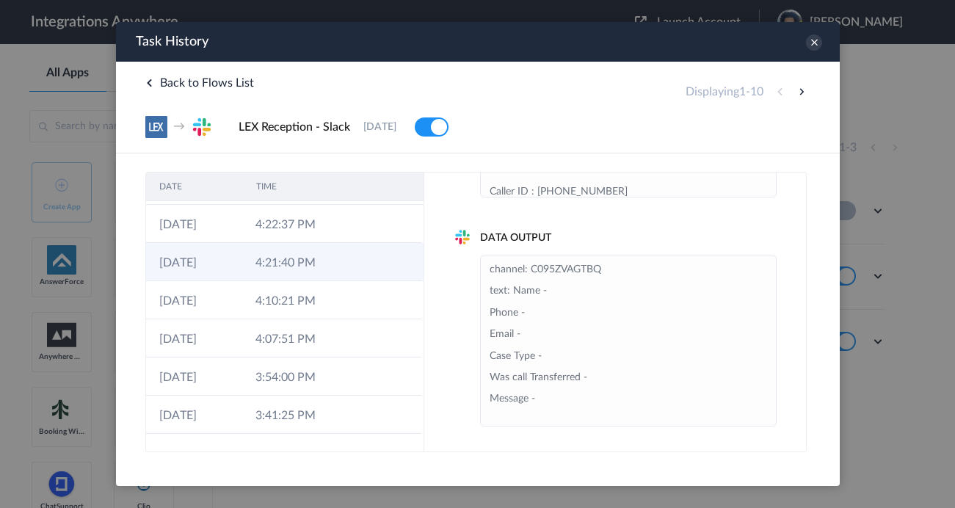
click at [329, 264] on td "4:21:40 PM" at bounding box center [289, 262] width 96 height 38
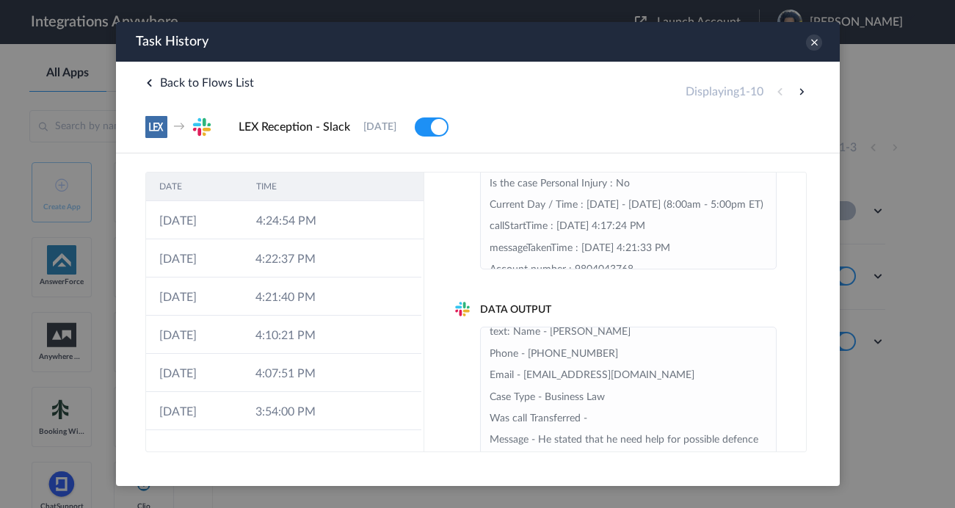
scroll to position [53, 0]
click at [809, 39] on icon at bounding box center [813, 42] width 16 height 16
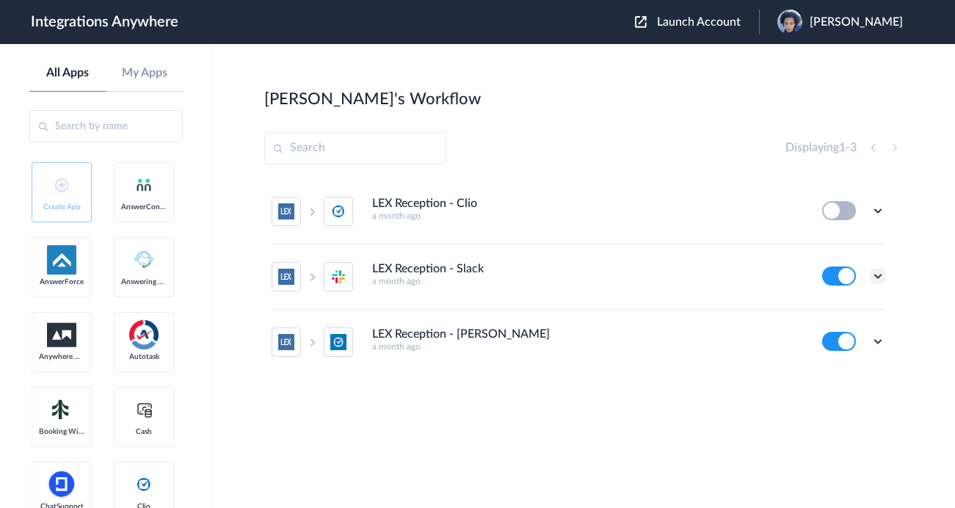
click at [881, 273] on icon at bounding box center [877, 276] width 15 height 15
click at [836, 346] on li "Task history" at bounding box center [837, 337] width 95 height 27
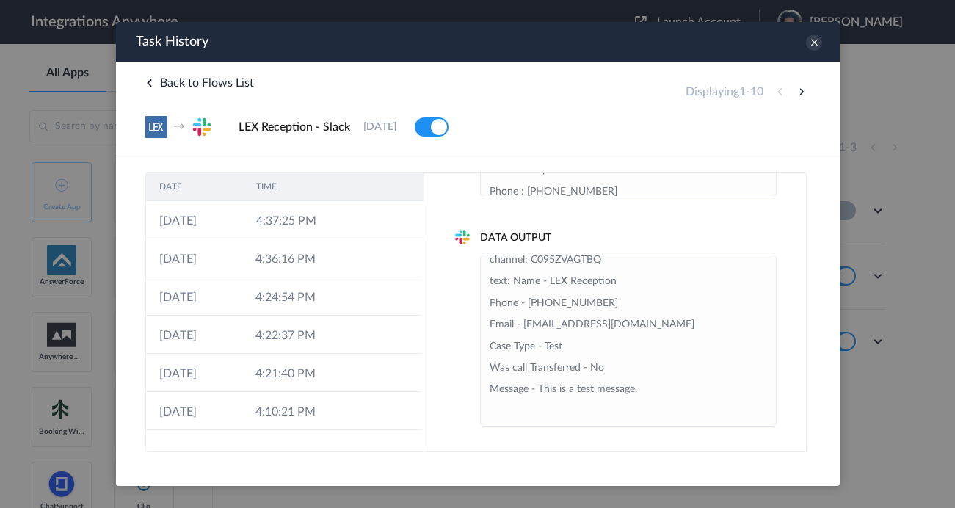
scroll to position [0, 0]
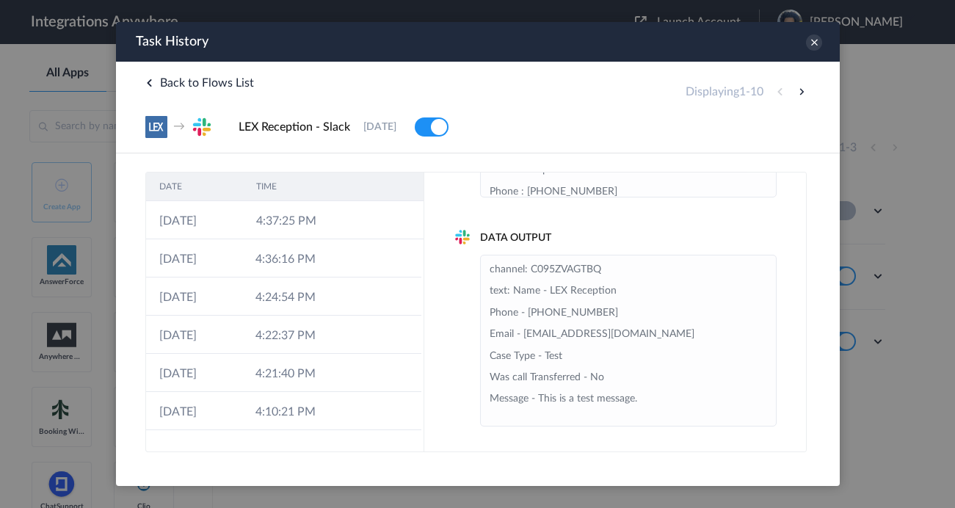
click at [630, 229] on div "Data Input Email : [EMAIL_ADDRESS][DOMAIN_NAME] Case Type : Test Was the call t…" at bounding box center [614, 312] width 382 height 280
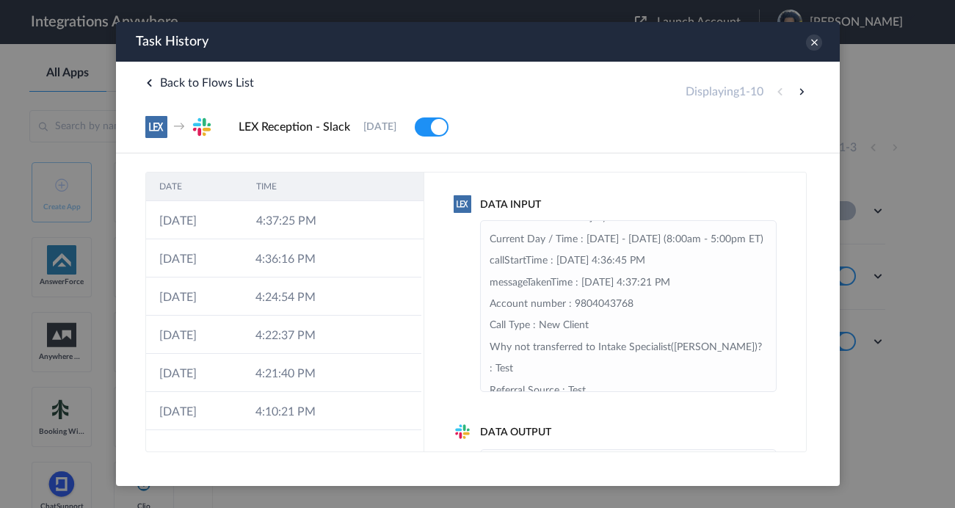
scroll to position [340, 0]
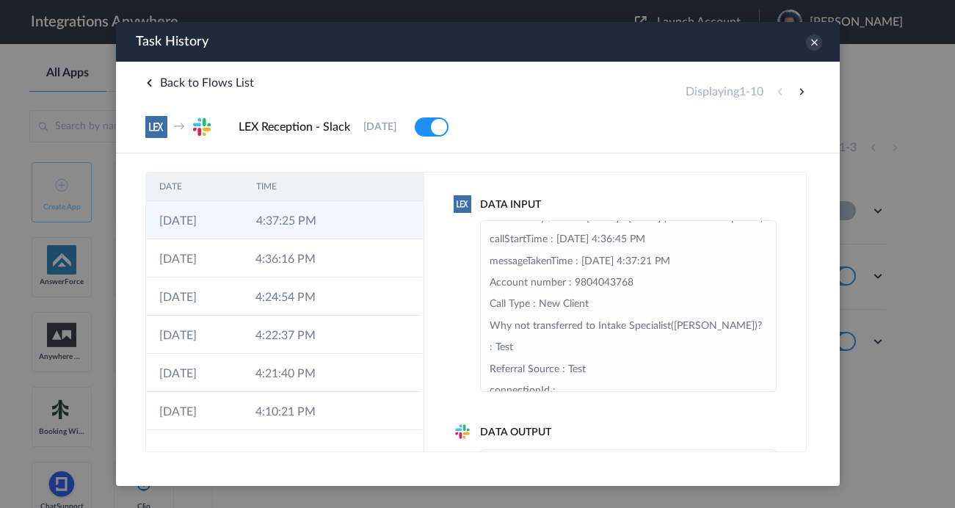
click at [277, 230] on td "4:37:25 PM" at bounding box center [290, 220] width 97 height 38
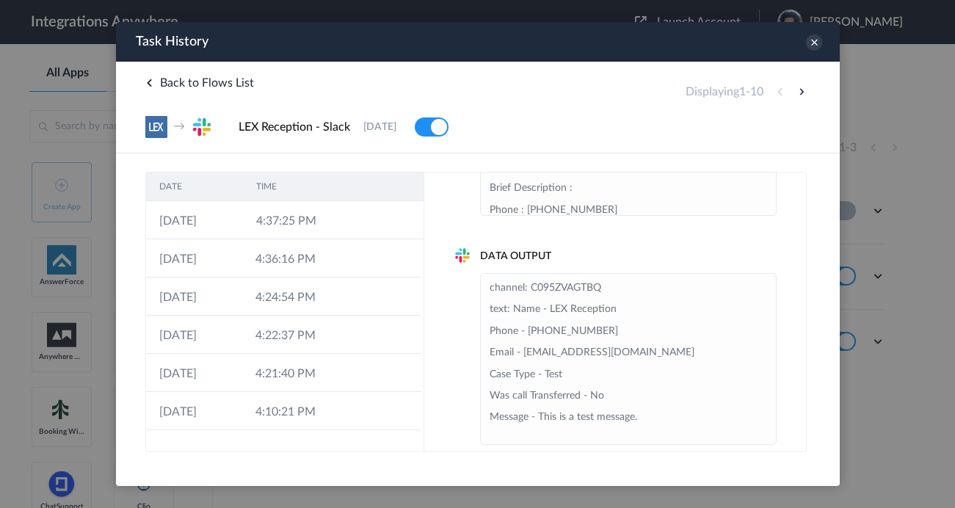
scroll to position [194, 0]
